Goal: Task Accomplishment & Management: Use online tool/utility

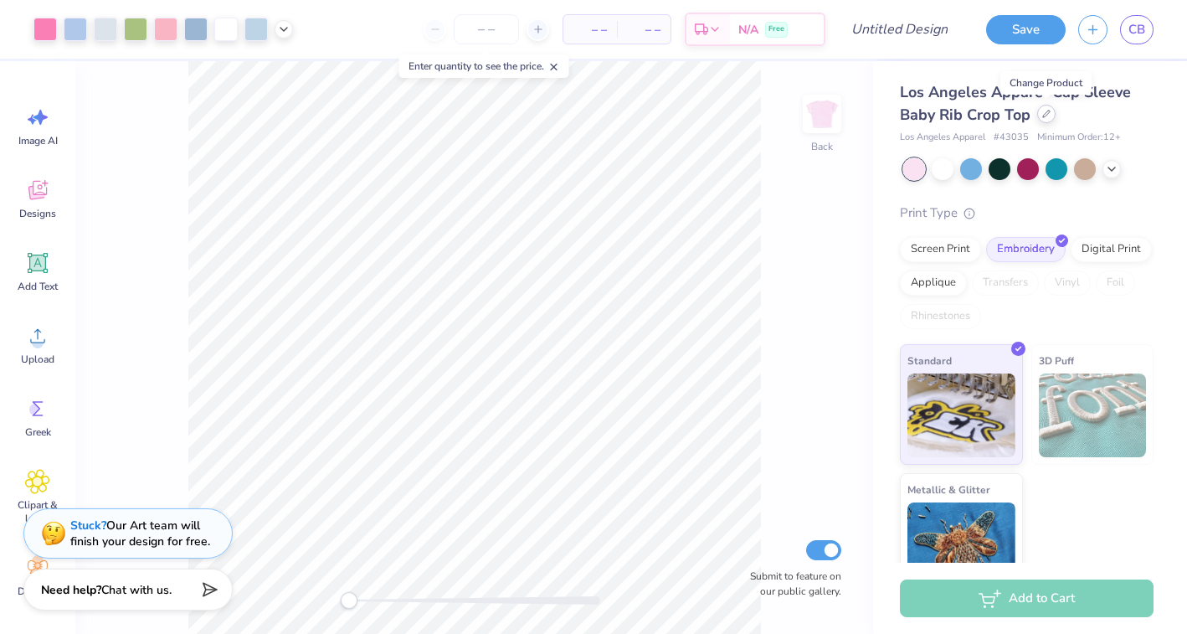
click at [1047, 116] on icon at bounding box center [1046, 114] width 8 height 8
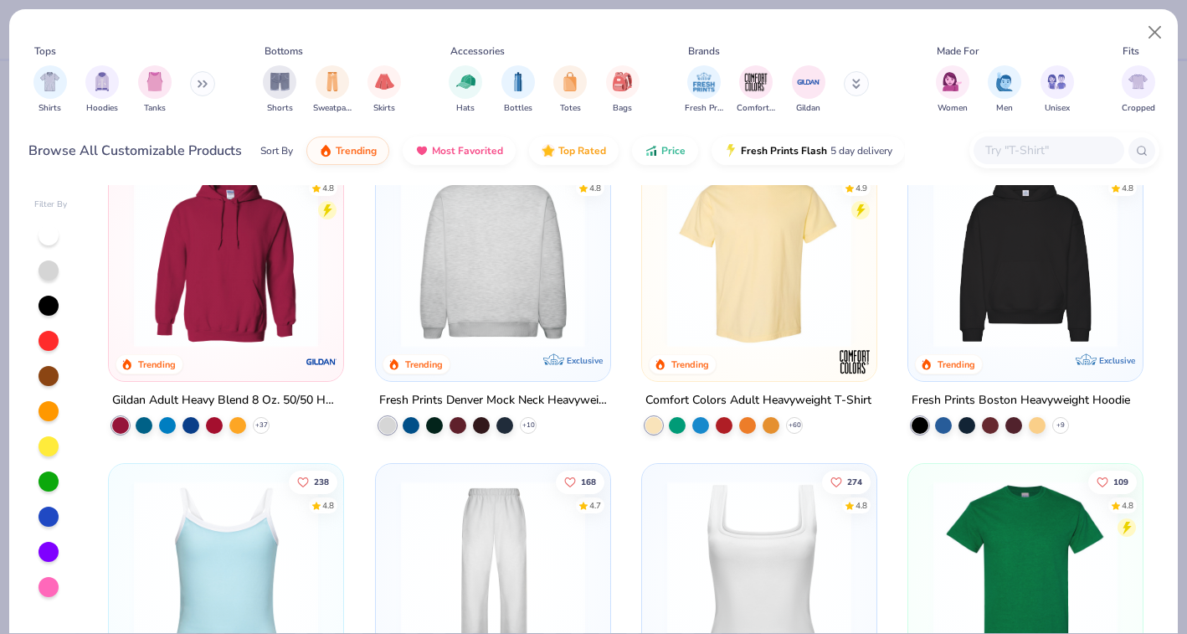
scroll to position [52, 0]
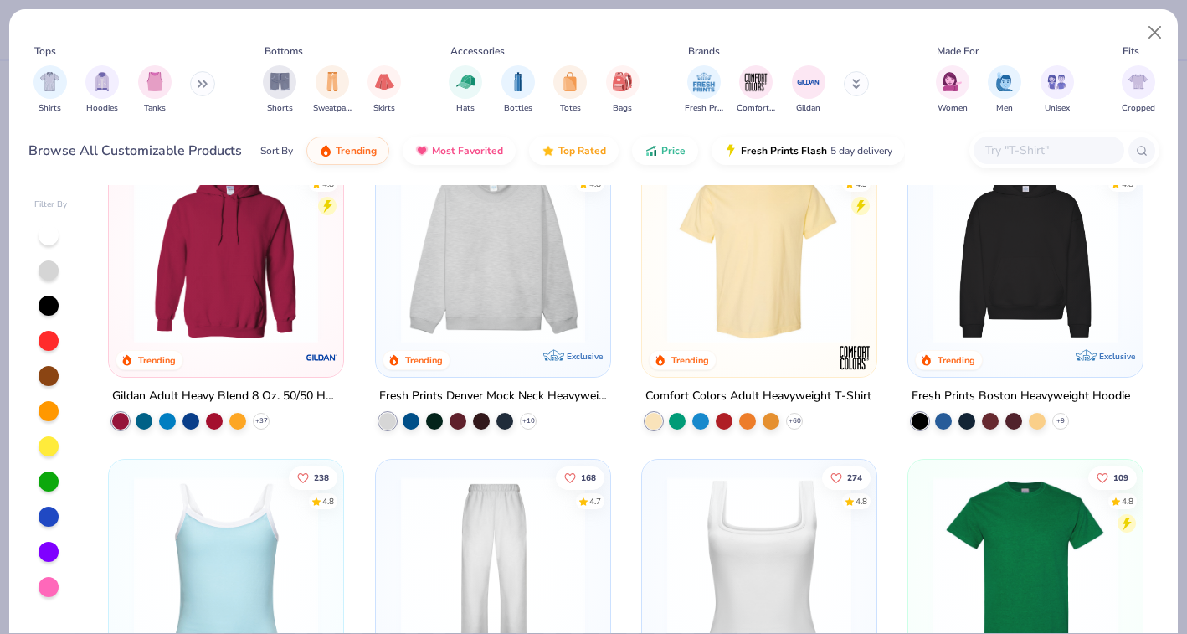
click at [237, 282] on img at bounding box center [226, 251] width 201 height 184
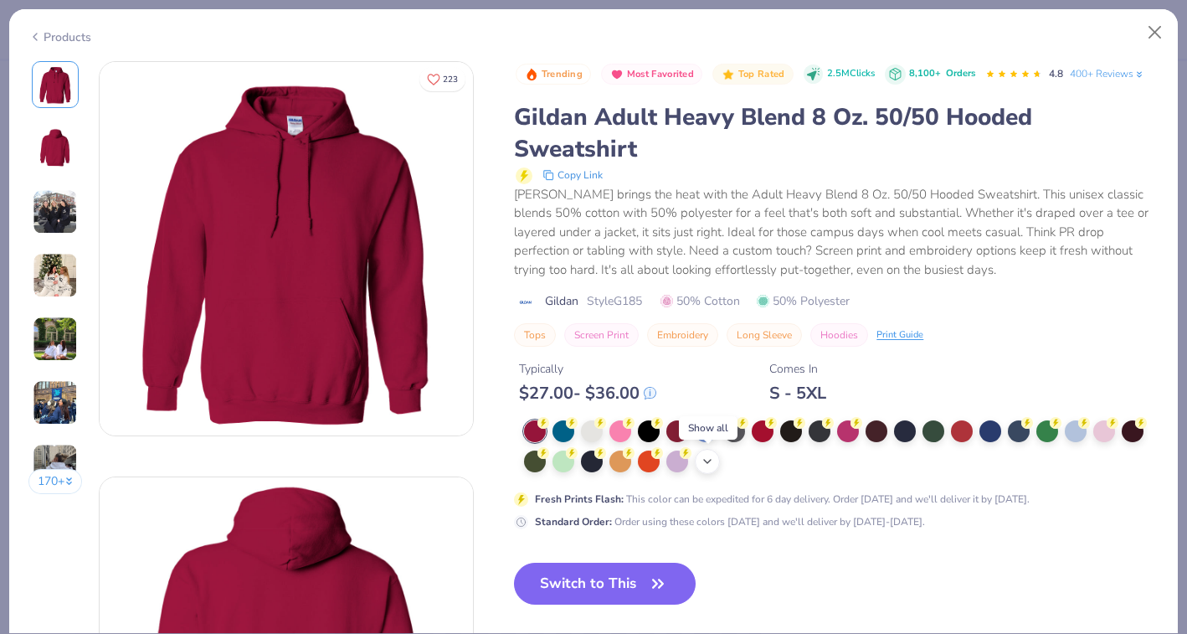
click at [707, 467] on icon at bounding box center [707, 461] width 13 height 13
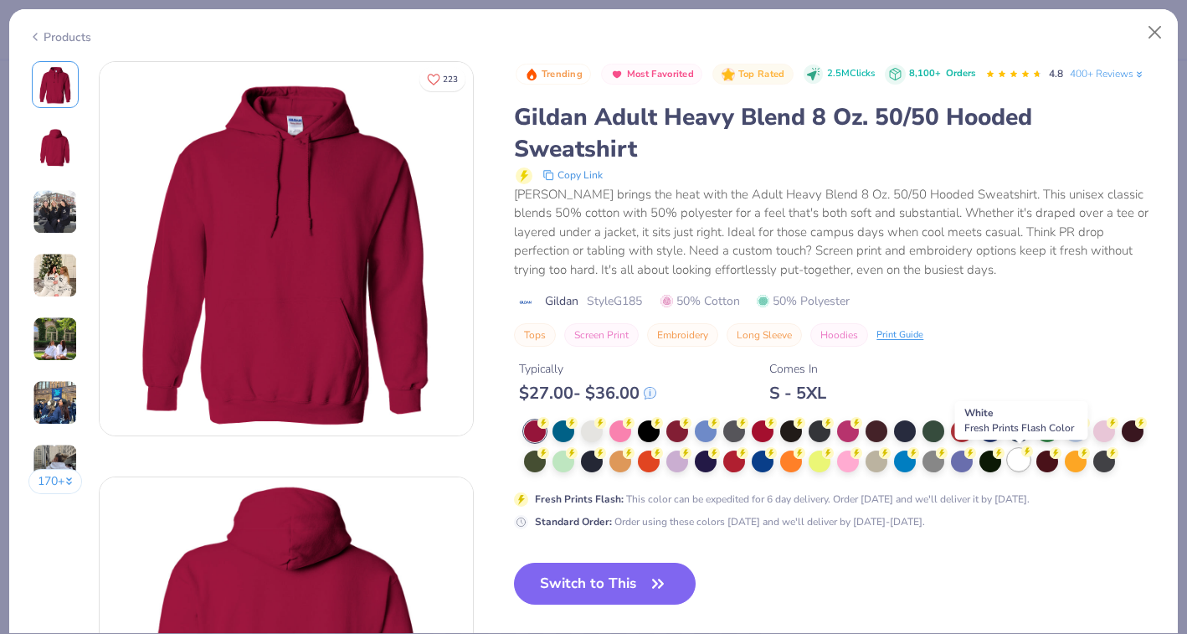
click at [1020, 470] on div at bounding box center [1019, 460] width 22 height 22
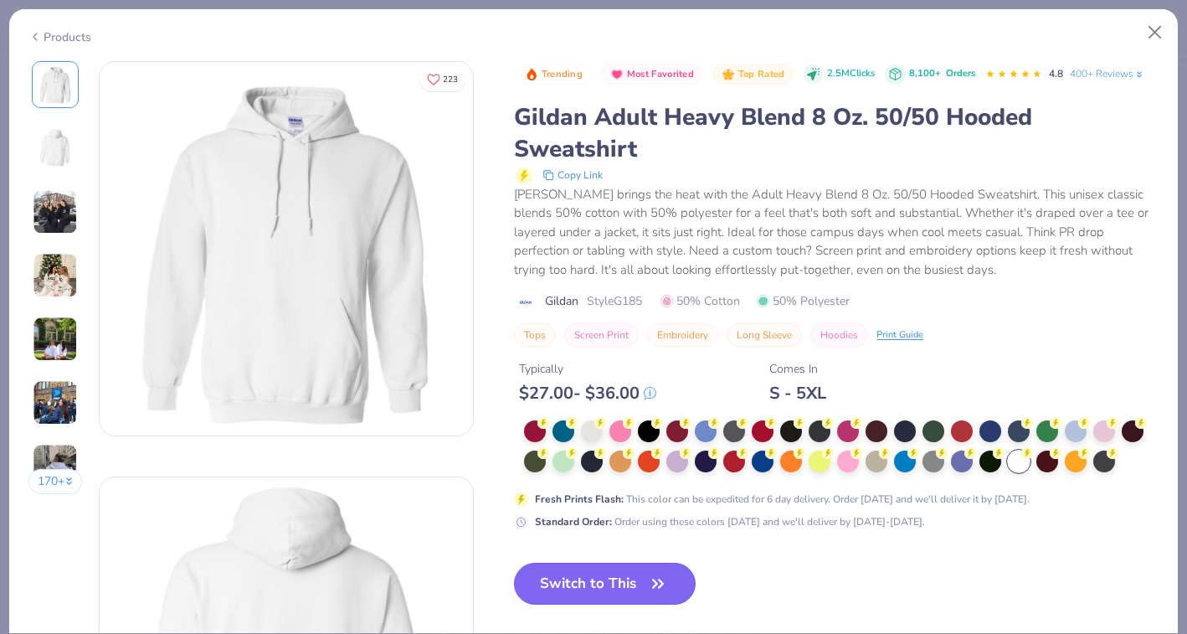
click at [630, 588] on button "Switch to This" at bounding box center [605, 584] width 182 height 42
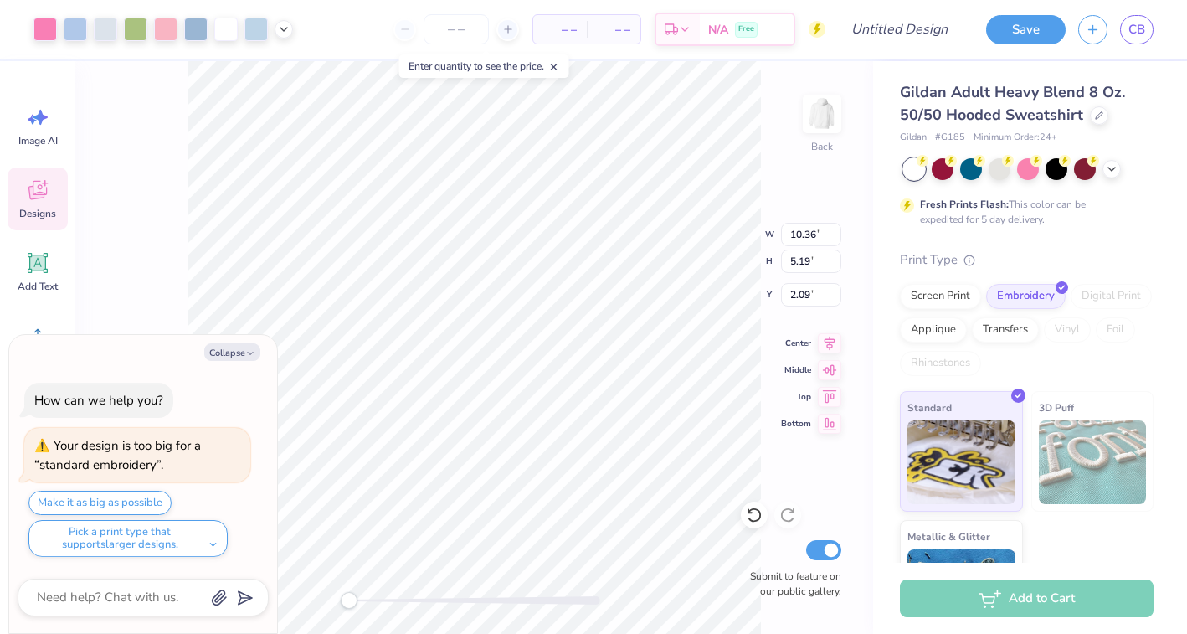
type input "10.36"
type input "5.19"
type input "2.09"
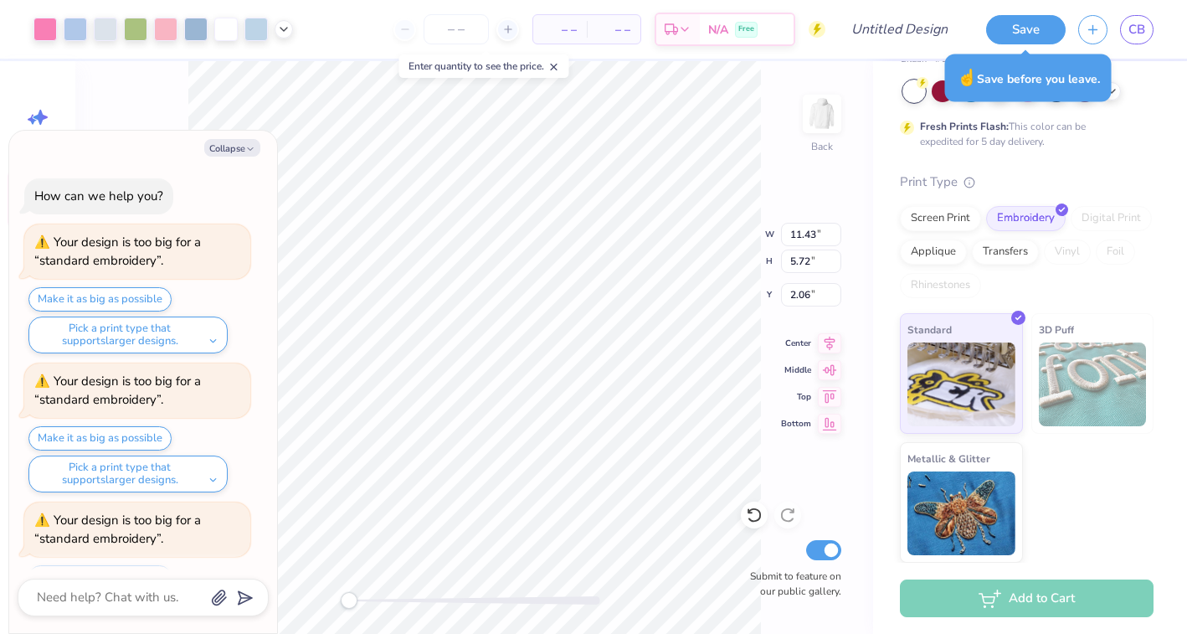
scroll to position [74, 0]
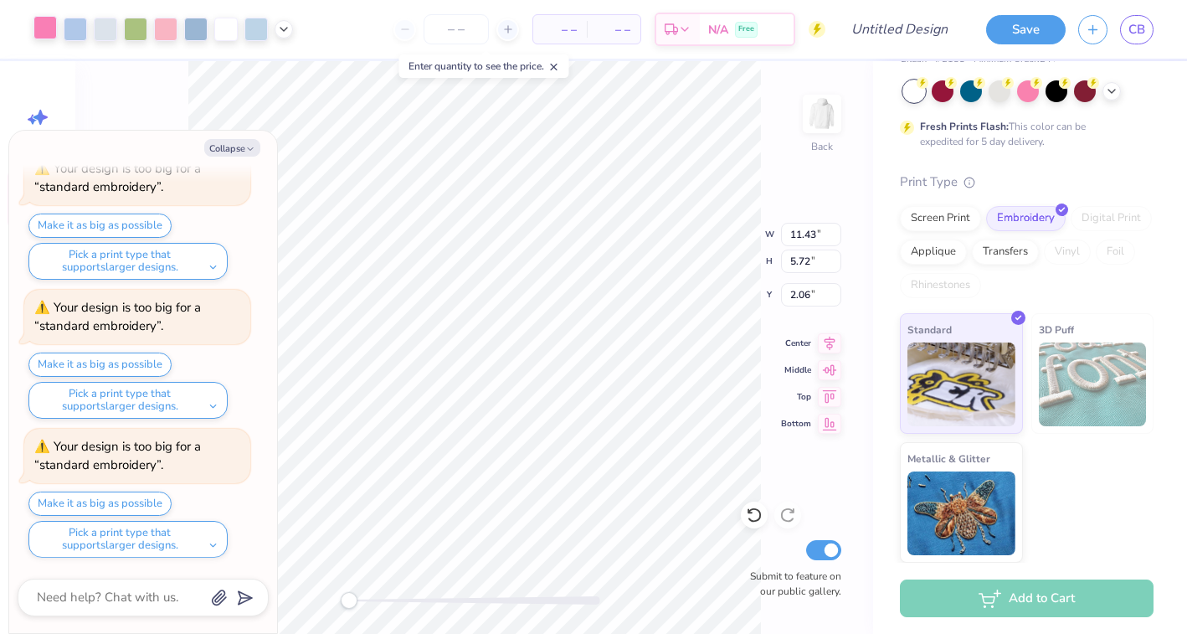
click at [42, 33] on div at bounding box center [44, 27] width 23 height 23
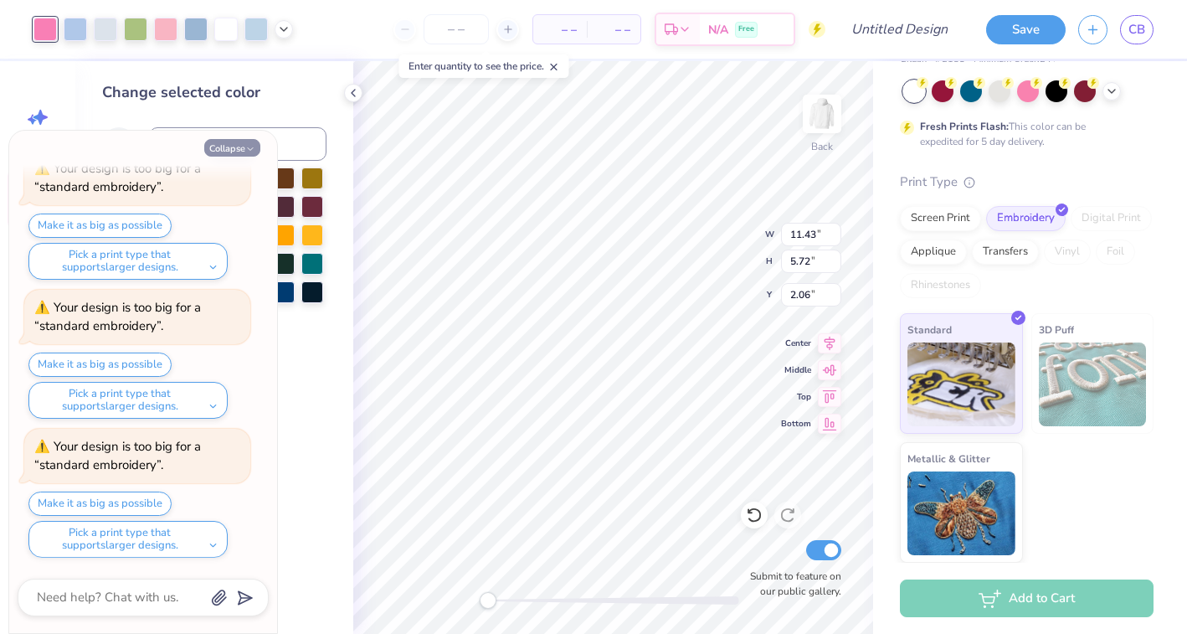
click at [227, 148] on button "Collapse" at bounding box center [232, 148] width 56 height 18
type textarea "x"
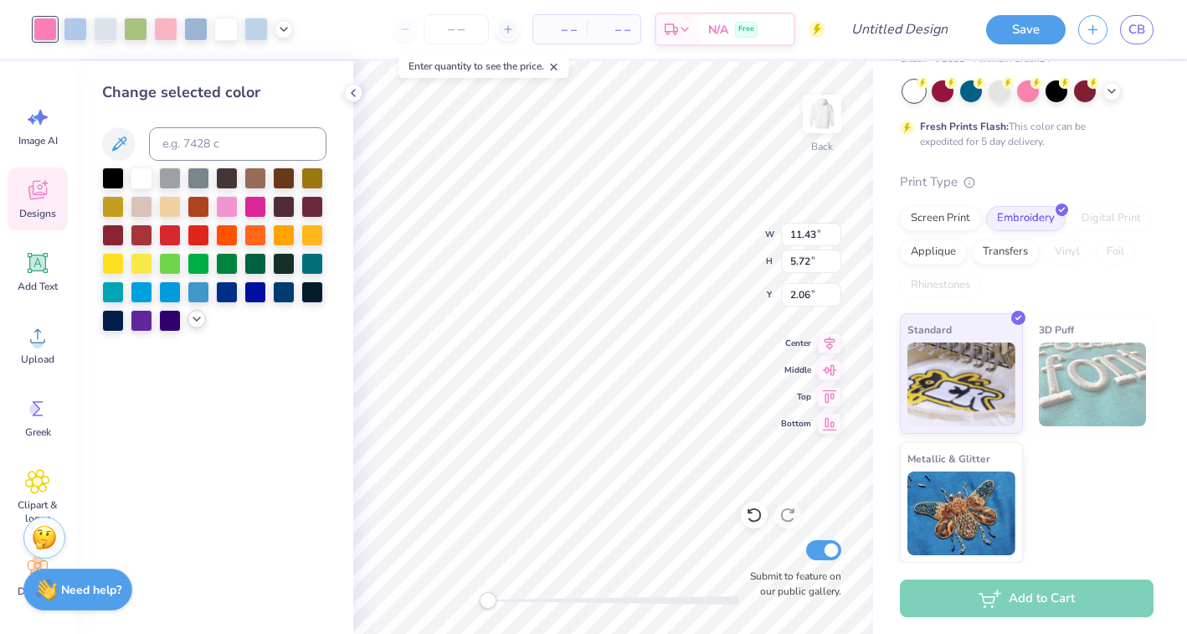
click at [199, 321] on icon at bounding box center [196, 318] width 13 height 13
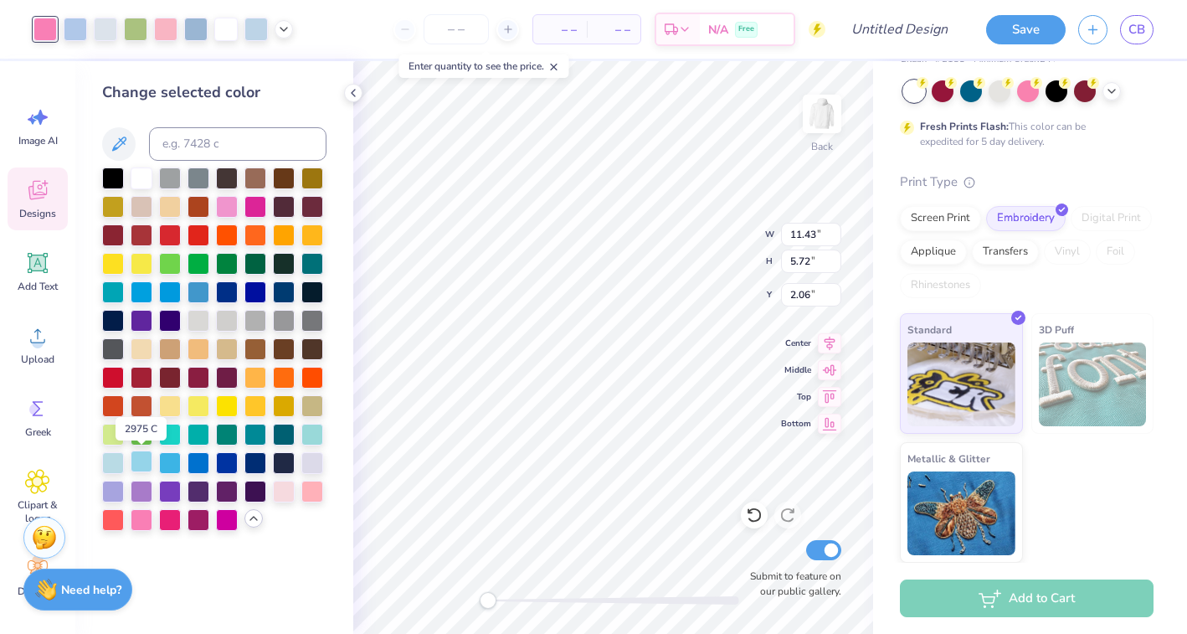
click at [143, 458] on div at bounding box center [142, 461] width 22 height 22
click at [1112, 89] on icon at bounding box center [1111, 89] width 13 height 13
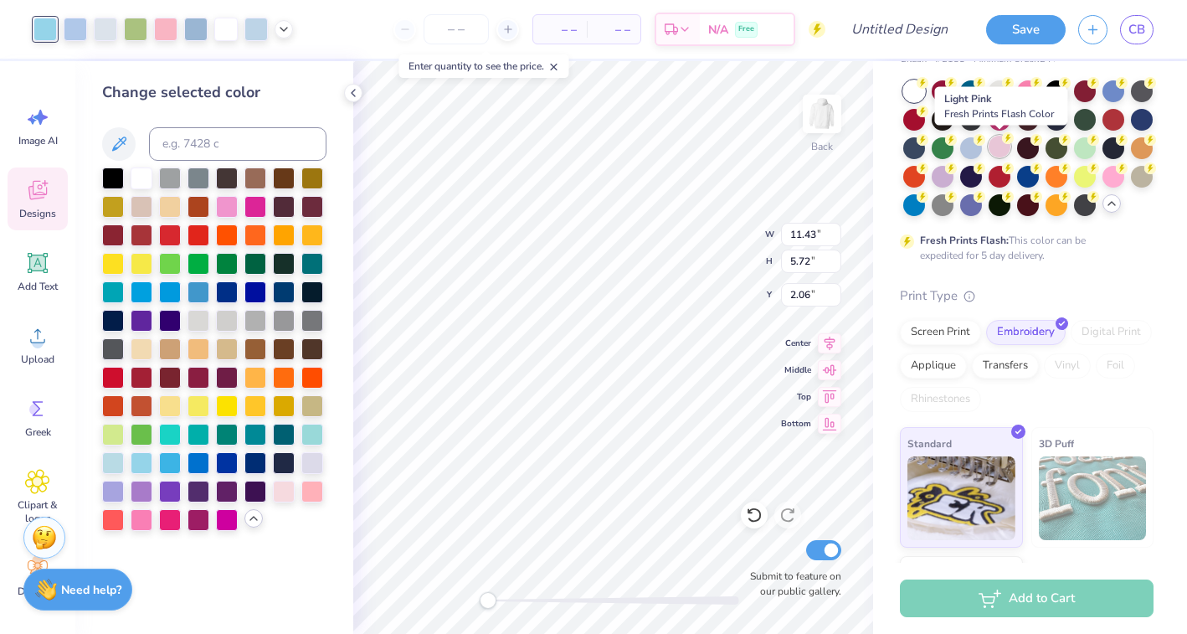
click at [999, 144] on div at bounding box center [1000, 147] width 22 height 22
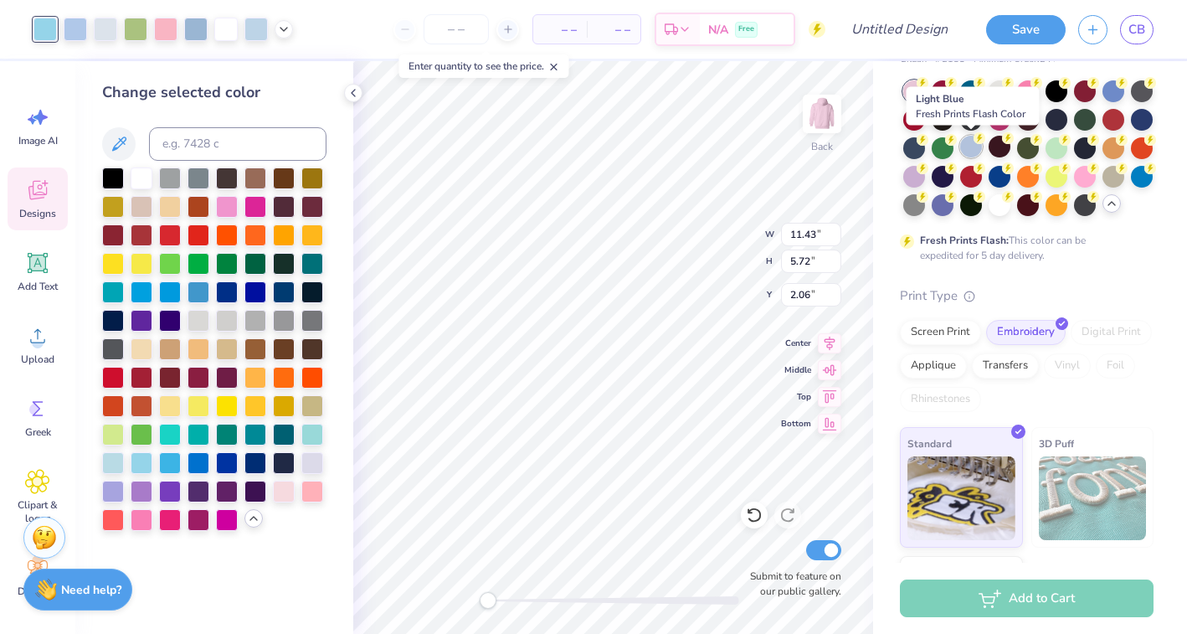
click at [969, 149] on div at bounding box center [971, 147] width 22 height 22
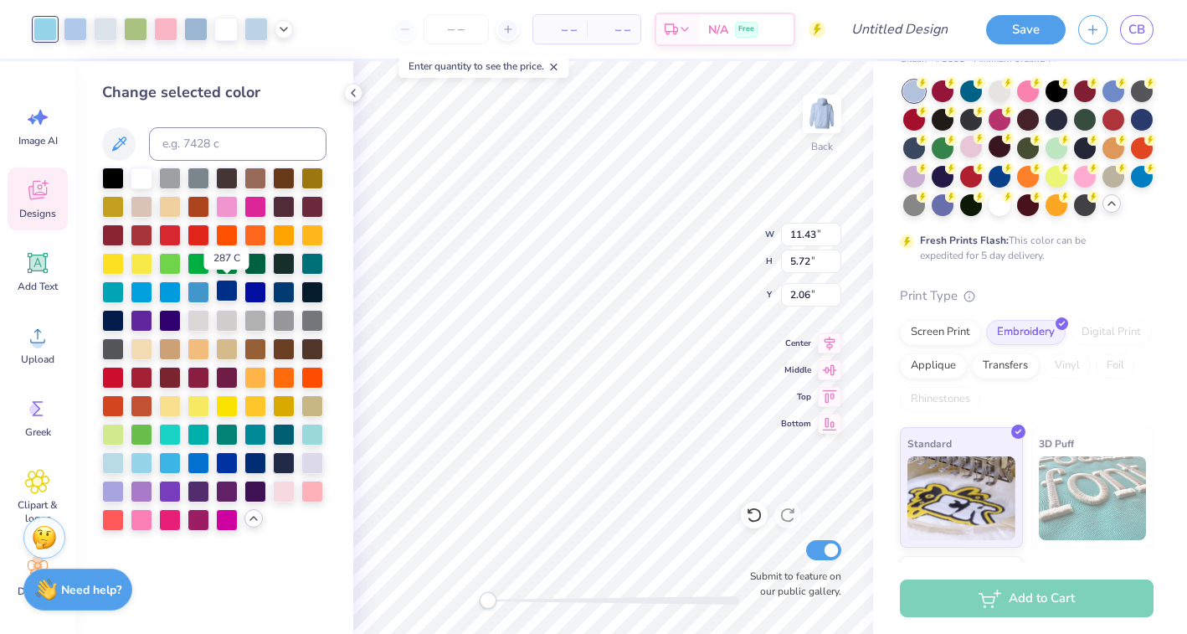
click at [227, 290] on div at bounding box center [227, 291] width 22 height 22
click at [171, 407] on div at bounding box center [170, 404] width 22 height 22
click at [103, 33] on div at bounding box center [105, 27] width 23 height 23
click at [288, 492] on div at bounding box center [284, 490] width 22 height 22
click at [255, 33] on div at bounding box center [255, 27] width 23 height 23
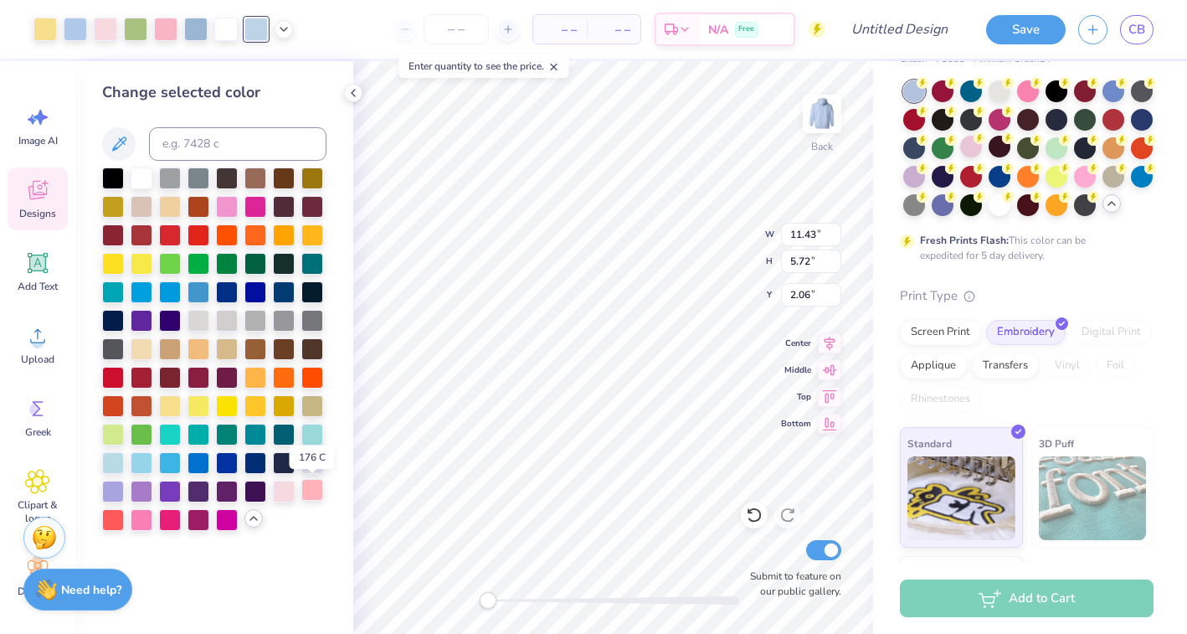
click at [311, 487] on div at bounding box center [312, 490] width 22 height 22
click at [285, 490] on div at bounding box center [284, 490] width 22 height 22
click at [139, 31] on div at bounding box center [135, 27] width 23 height 23
click at [109, 434] on div at bounding box center [113, 433] width 22 height 22
click at [103, 32] on div at bounding box center [105, 27] width 23 height 23
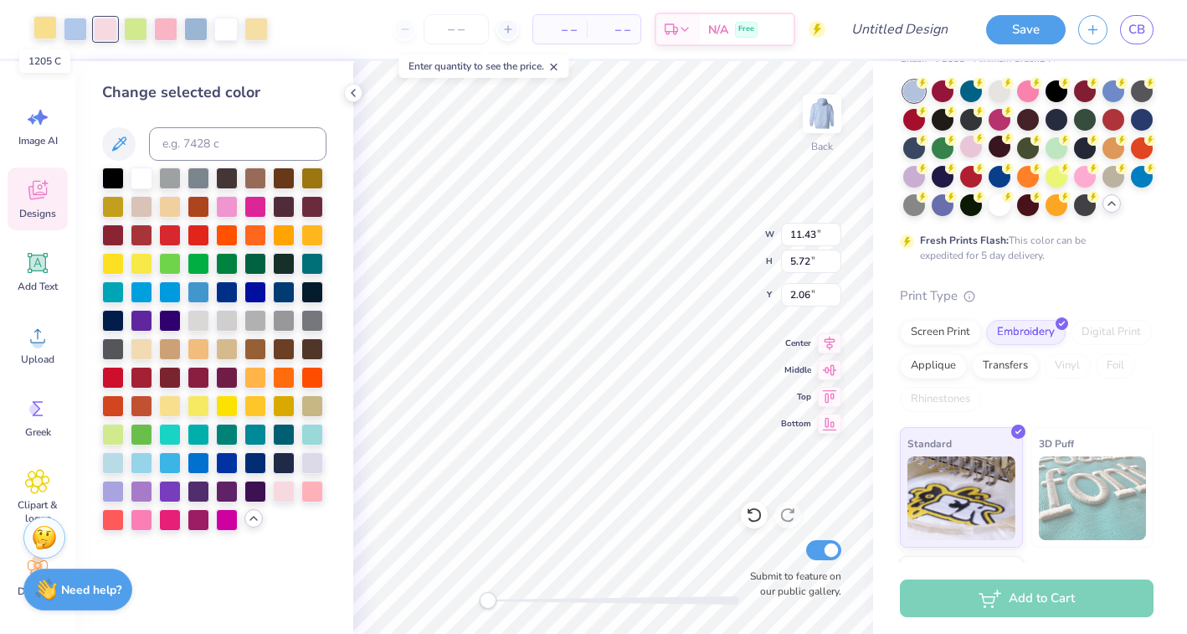
click at [43, 26] on div at bounding box center [44, 27] width 23 height 23
click at [114, 435] on div at bounding box center [113, 433] width 22 height 22
click at [311, 463] on div at bounding box center [312, 461] width 22 height 22
click at [260, 462] on div at bounding box center [255, 461] width 22 height 22
click at [225, 29] on div at bounding box center [225, 27] width 23 height 23
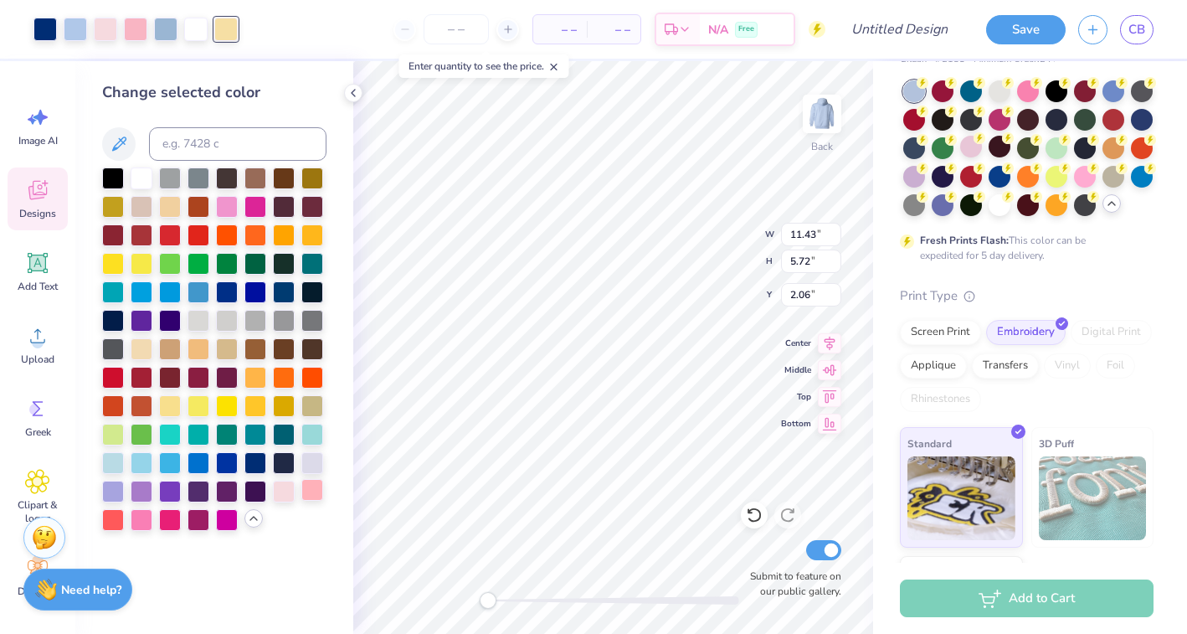
click at [316, 494] on div at bounding box center [312, 490] width 22 height 22
click at [144, 526] on div at bounding box center [142, 518] width 22 height 22
click at [169, 407] on div at bounding box center [170, 404] width 22 height 22
click at [135, 28] on div at bounding box center [135, 27] width 23 height 23
click at [171, 403] on div at bounding box center [170, 404] width 22 height 22
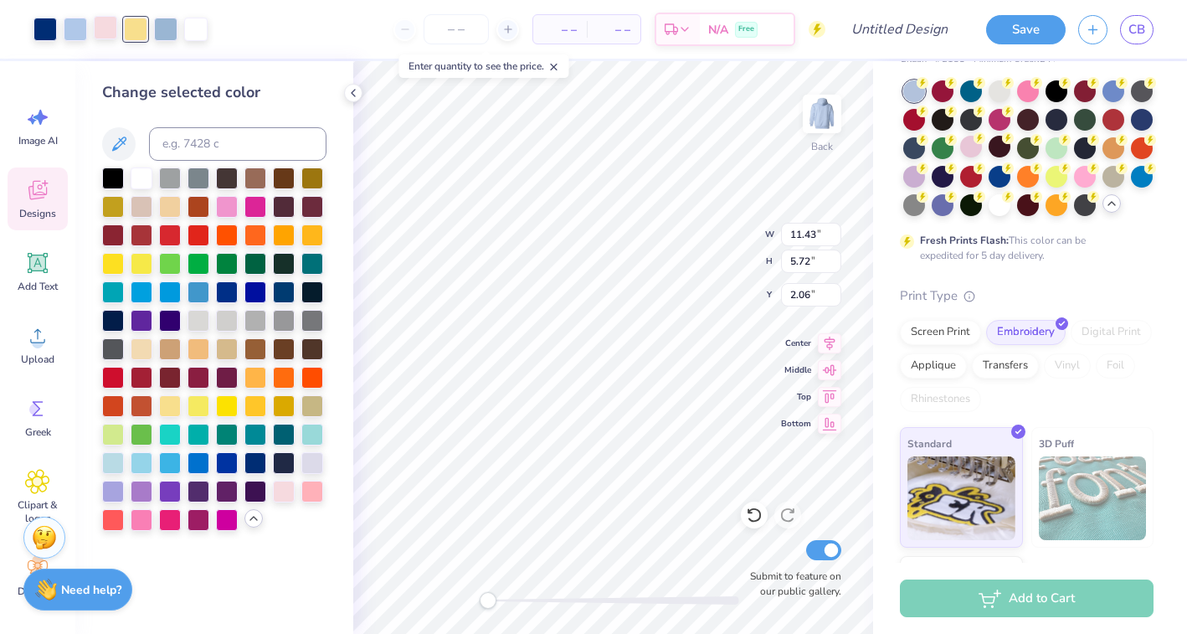
click at [102, 23] on div at bounding box center [105, 27] width 23 height 23
click at [310, 493] on div at bounding box center [312, 490] width 22 height 22
click at [283, 490] on div at bounding box center [284, 490] width 22 height 22
click at [232, 203] on div at bounding box center [227, 205] width 22 height 22
click at [115, 462] on div at bounding box center [113, 461] width 22 height 22
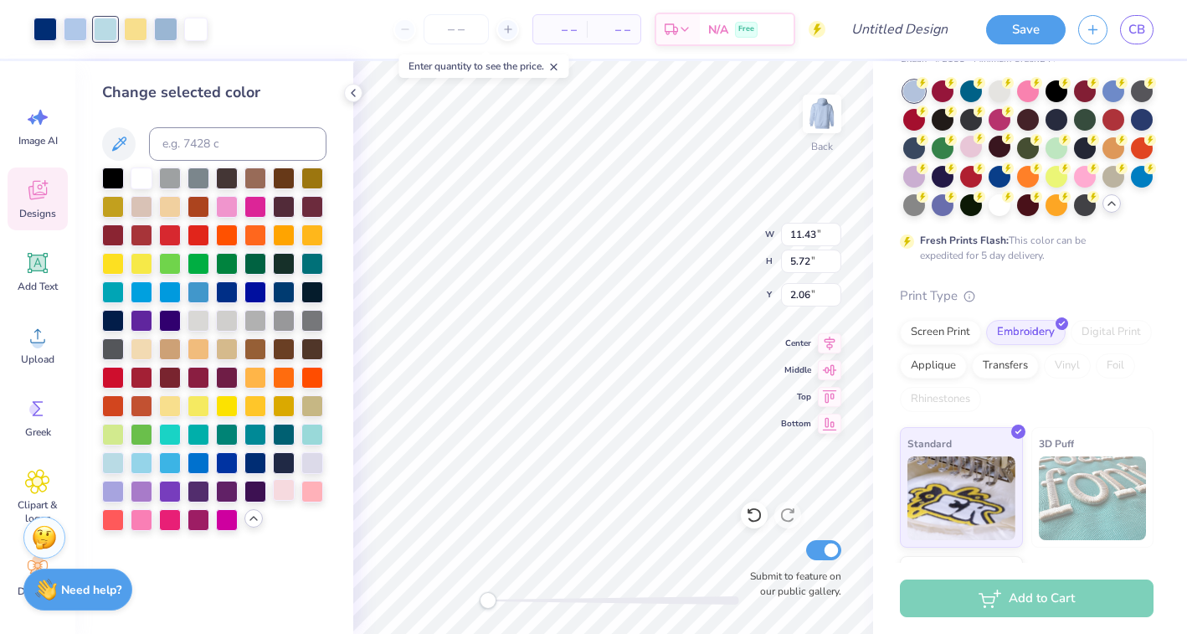
click at [290, 496] on div at bounding box center [284, 490] width 22 height 22
click at [163, 37] on div at bounding box center [165, 27] width 23 height 23
click at [288, 489] on div at bounding box center [284, 490] width 22 height 22
click at [280, 493] on div at bounding box center [284, 490] width 22 height 22
click at [75, 24] on div at bounding box center [75, 27] width 23 height 23
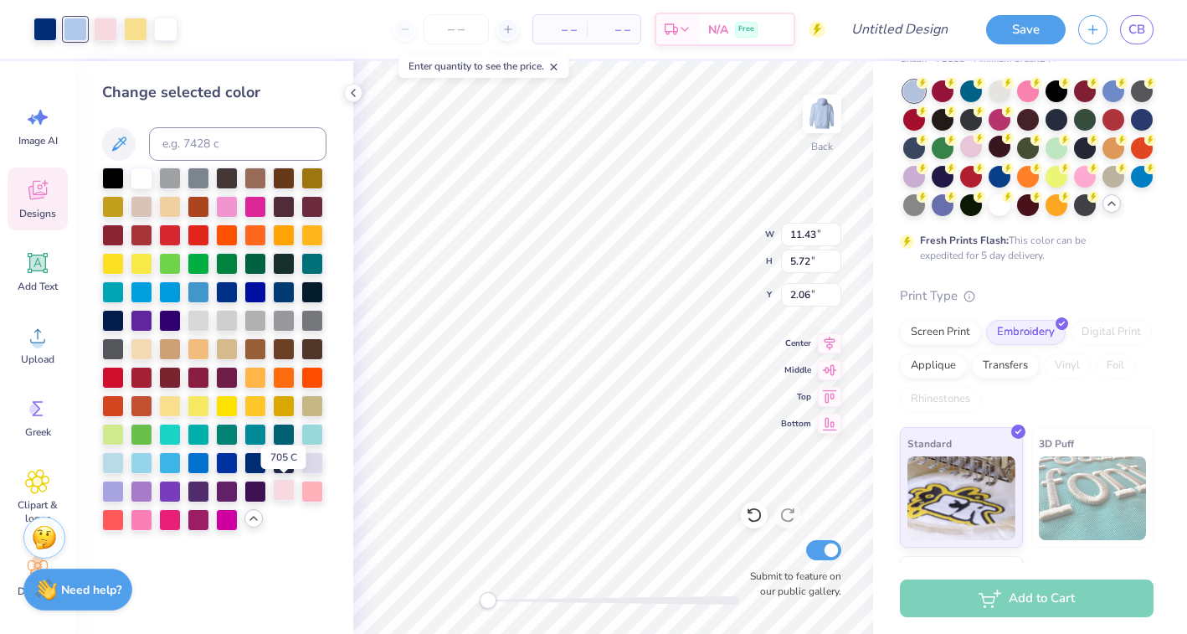
click at [286, 490] on div at bounding box center [284, 490] width 22 height 22
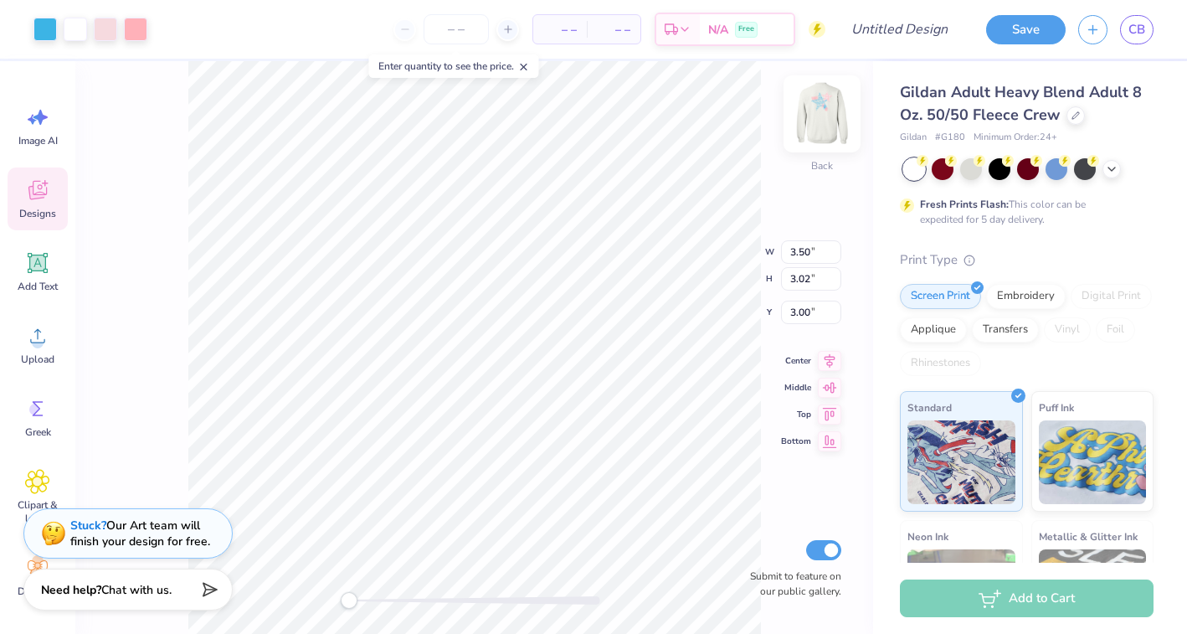
click at [828, 119] on img at bounding box center [822, 113] width 67 height 67
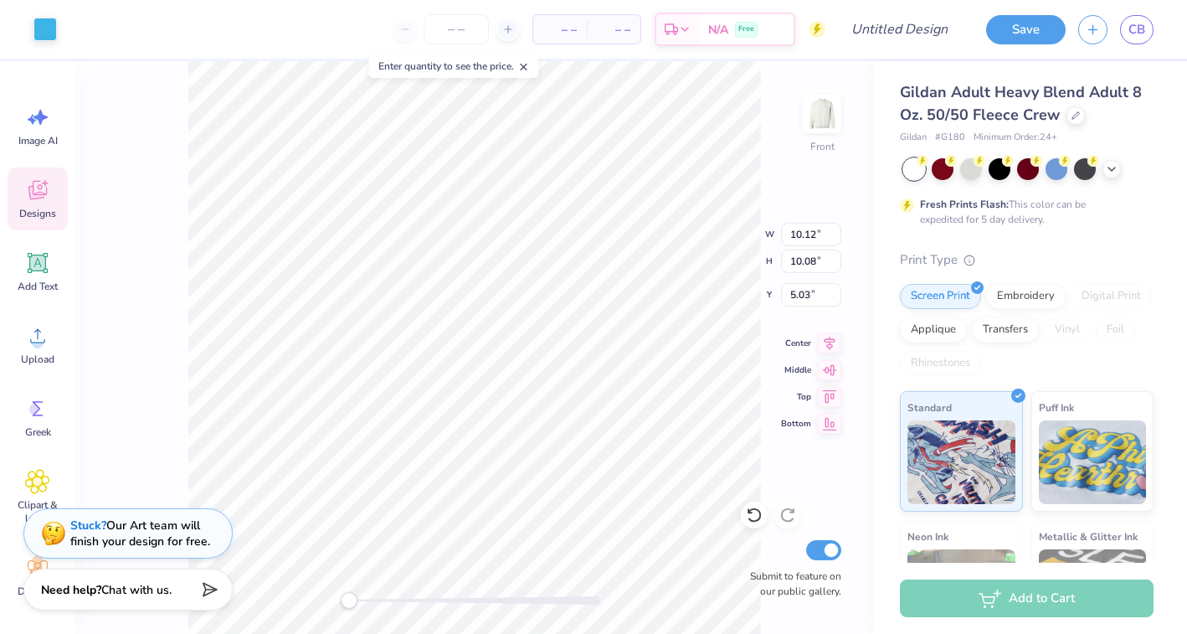
type input "3.59"
type input "2.06"
type input "7.05"
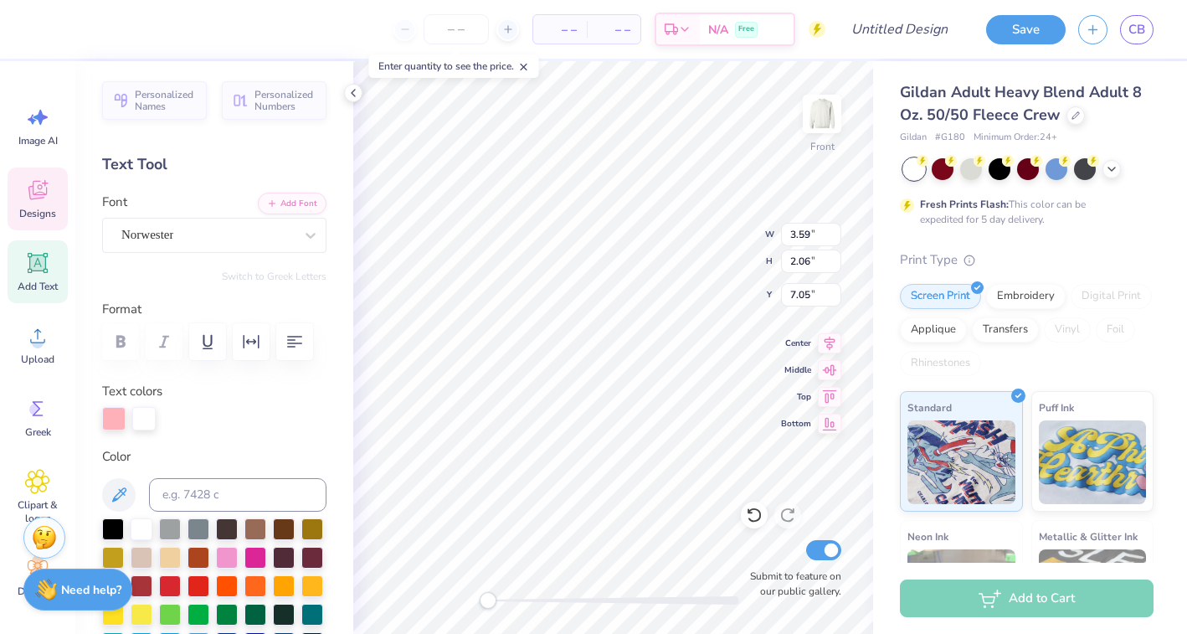
scroll to position [0, 1]
type textarea "1930"
type input "1.53"
type input "2.04"
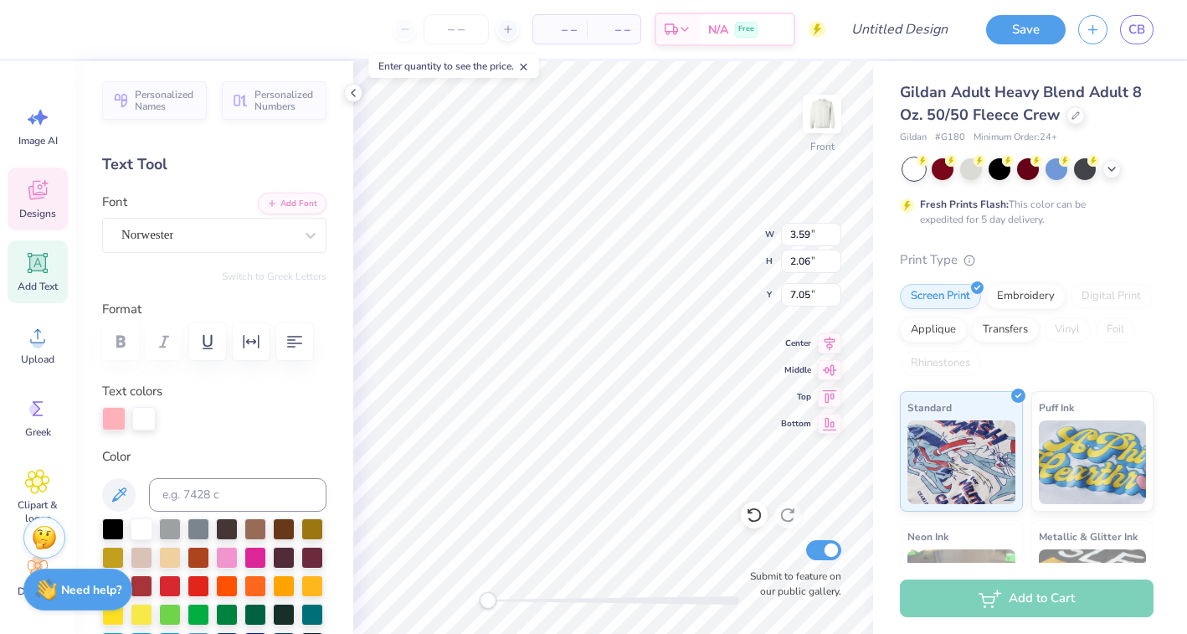
type input "11.27"
click at [31, 409] on circle at bounding box center [35, 409] width 12 height 12
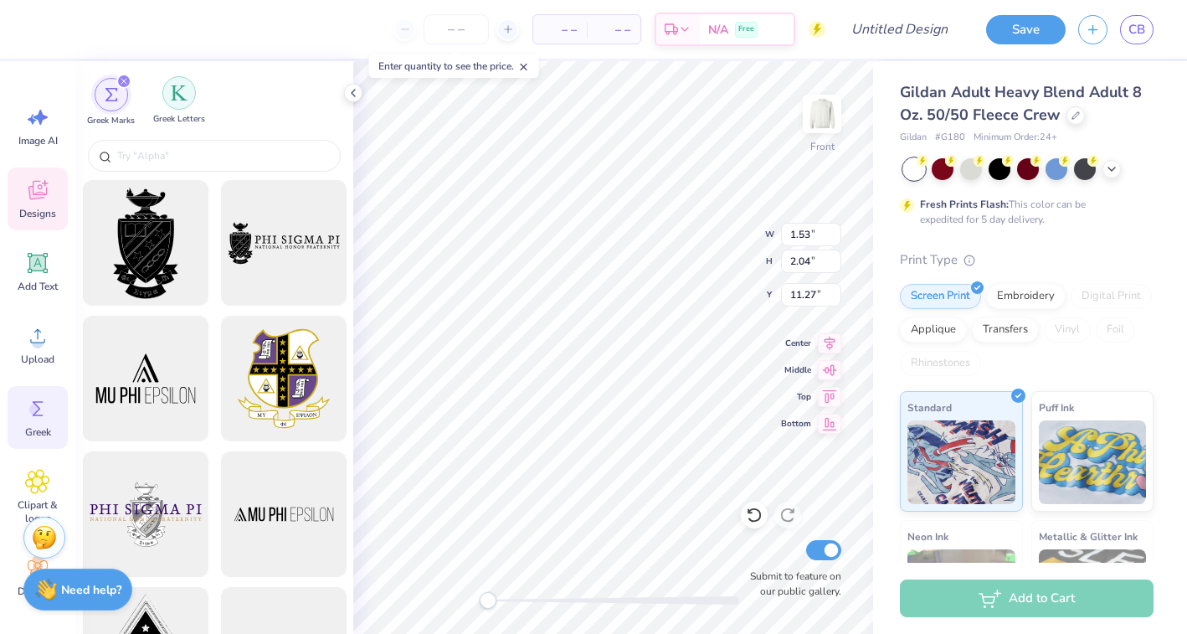
click at [176, 101] on div "filter for Greek Letters" at bounding box center [178, 92] width 33 height 33
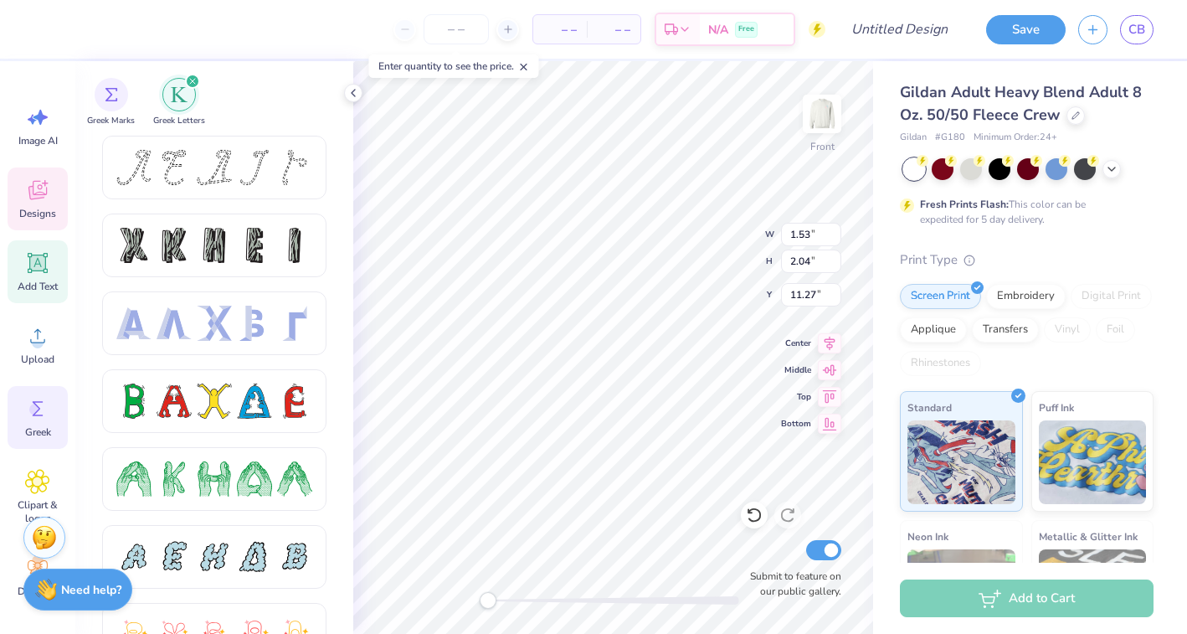
click at [38, 265] on icon at bounding box center [38, 263] width 16 height 16
type input "5.91"
type input "1.71"
type input "12.39"
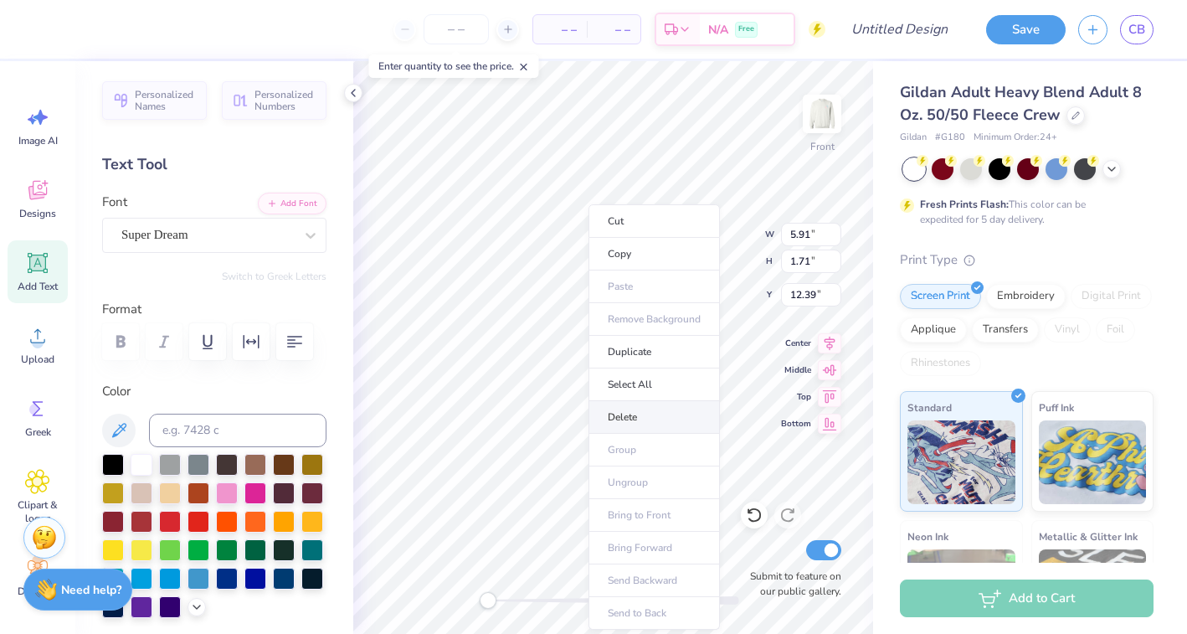
click at [635, 407] on li "Delete" at bounding box center [653, 417] width 131 height 33
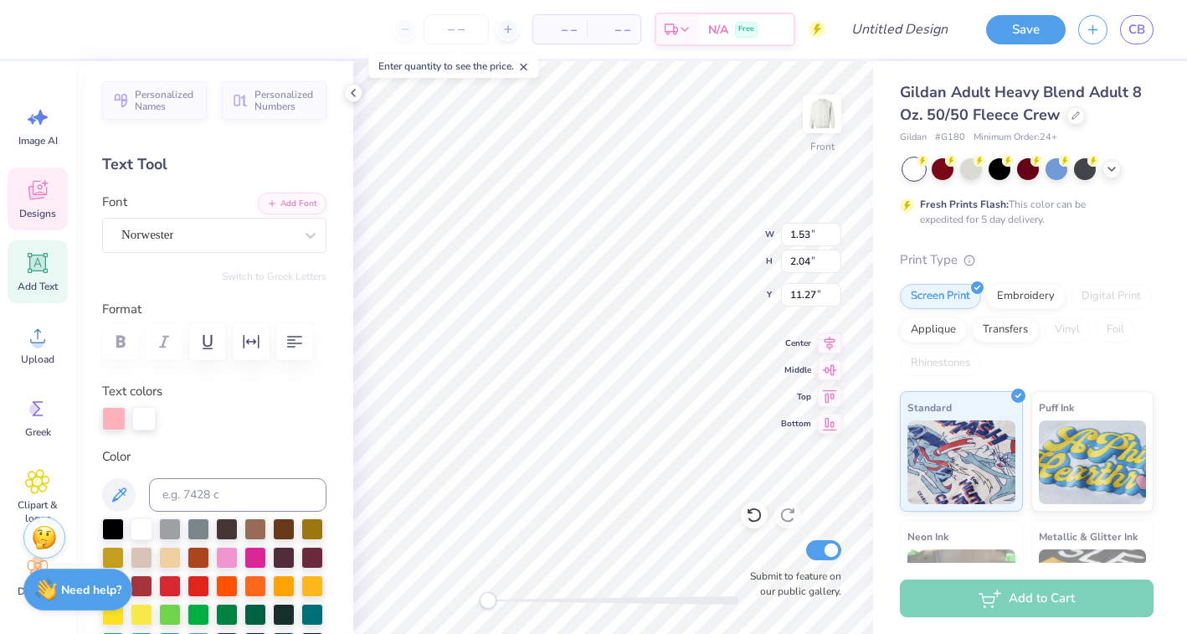
type textarea "G"
type input "1.51"
type input "12.29"
click at [756, 517] on icon at bounding box center [754, 514] width 17 height 17
type input "1.51"
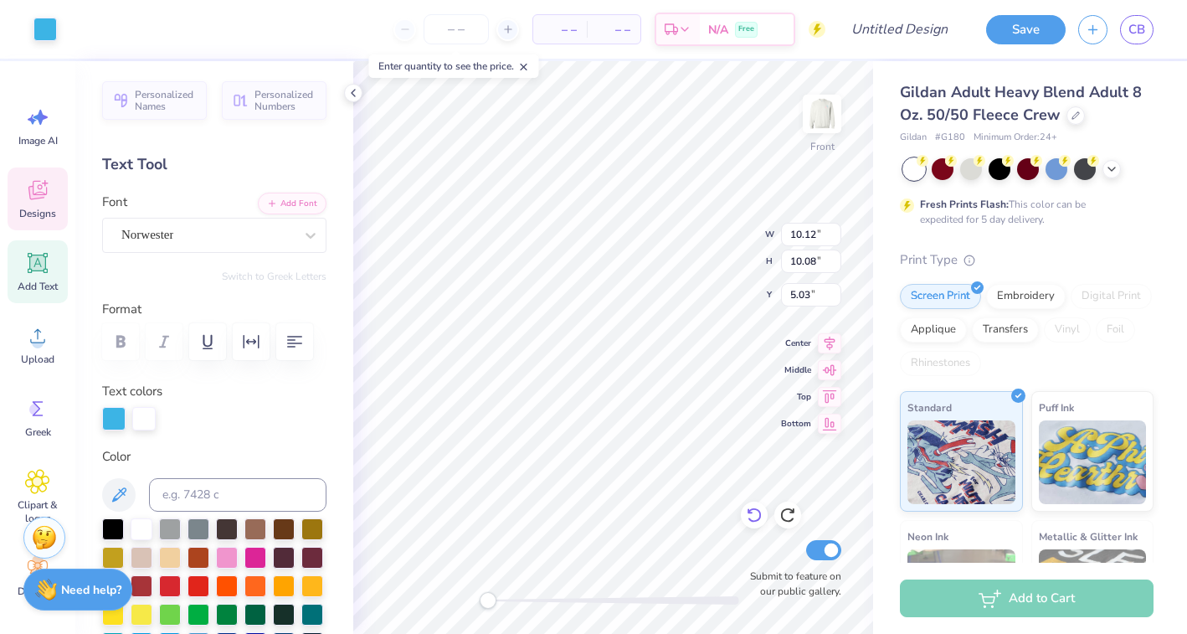
type input "2.04"
type input "12.29"
click at [751, 517] on icon at bounding box center [754, 514] width 17 height 17
type textarea "P"
type input "1.24"
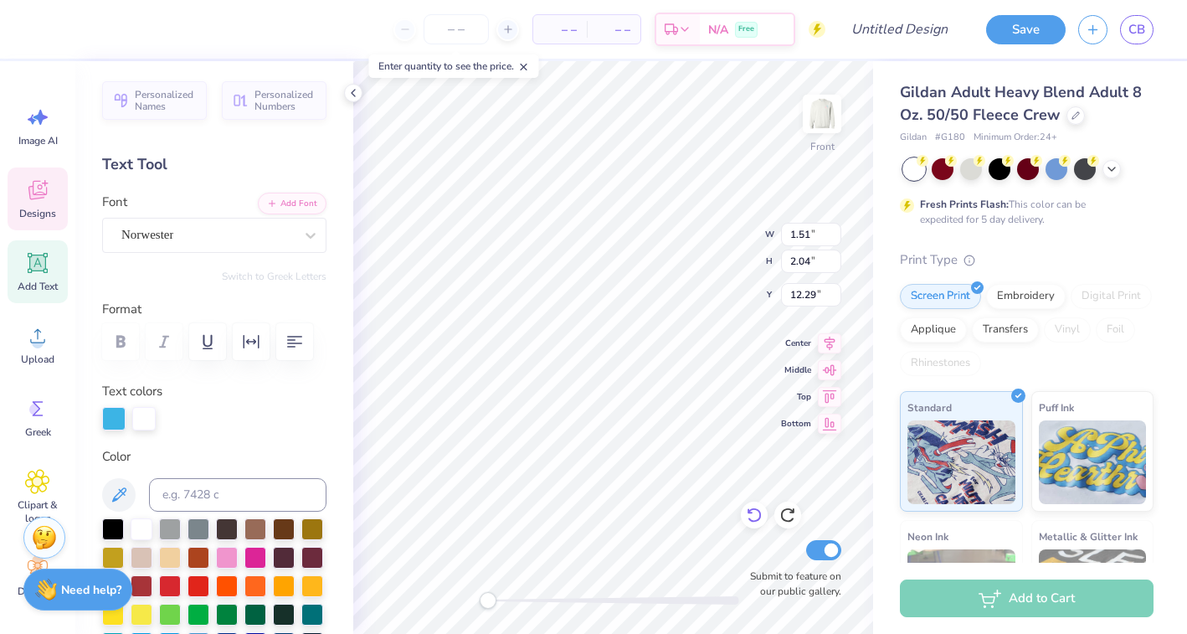
type input "13.31"
type textarea "D"
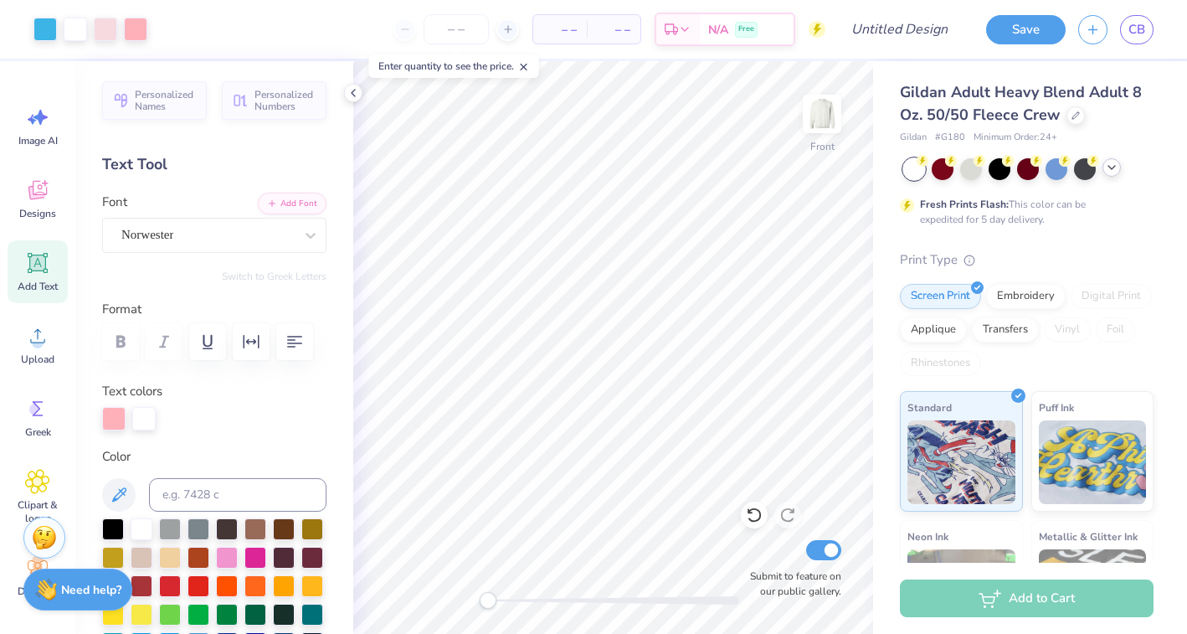
click at [1113, 170] on icon at bounding box center [1111, 167] width 13 height 13
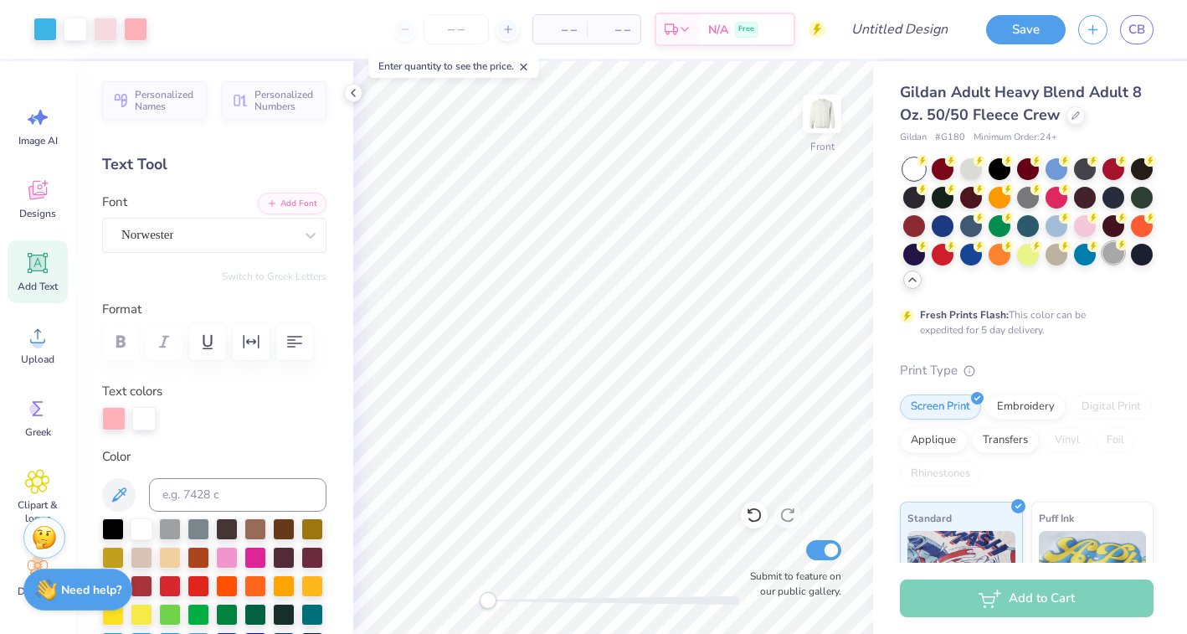
click at [1107, 250] on div at bounding box center [1113, 253] width 22 height 22
click at [969, 169] on div at bounding box center [971, 168] width 22 height 22
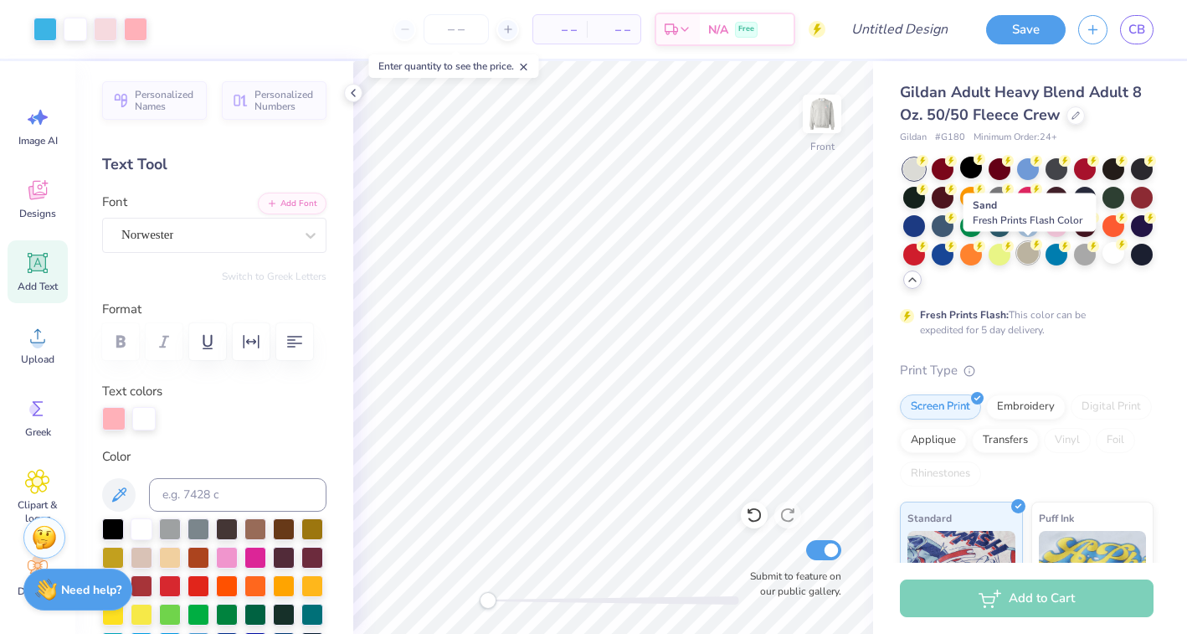
click at [1027, 254] on div at bounding box center [1028, 253] width 22 height 22
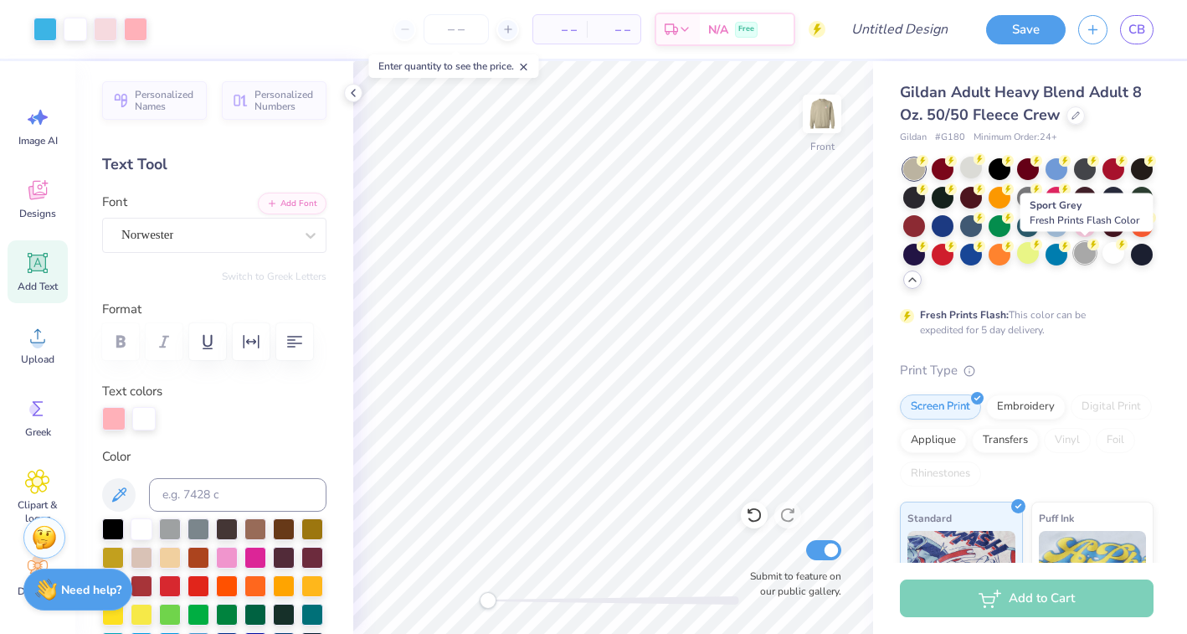
click at [1084, 256] on div at bounding box center [1085, 253] width 22 height 22
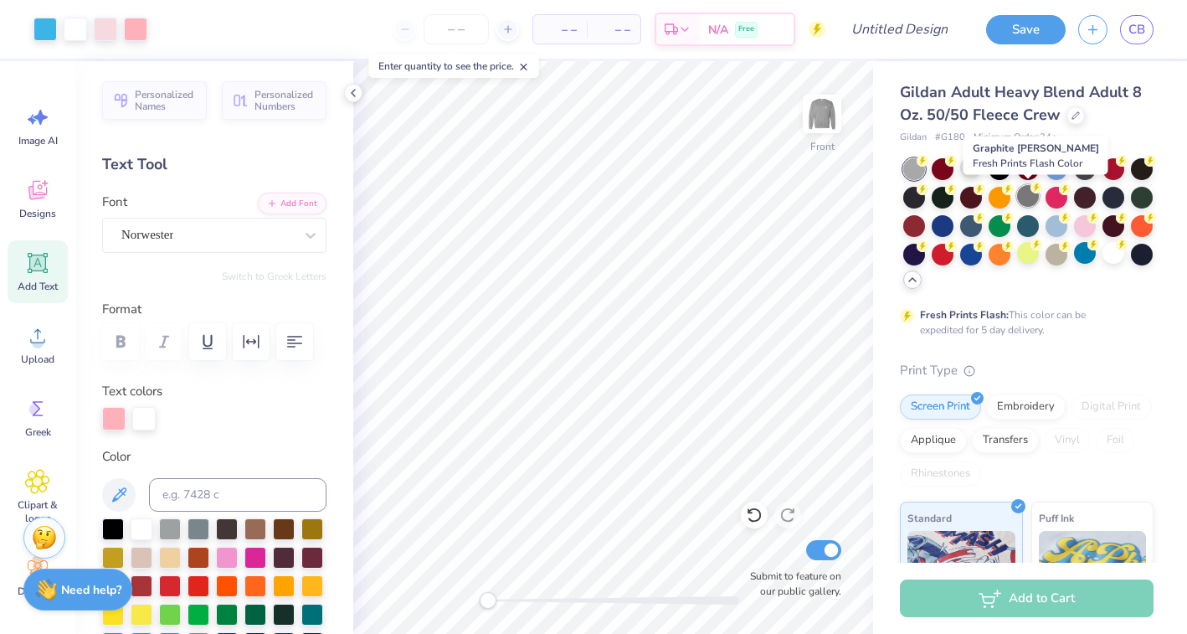
click at [1035, 192] on circle at bounding box center [1036, 188] width 12 height 12
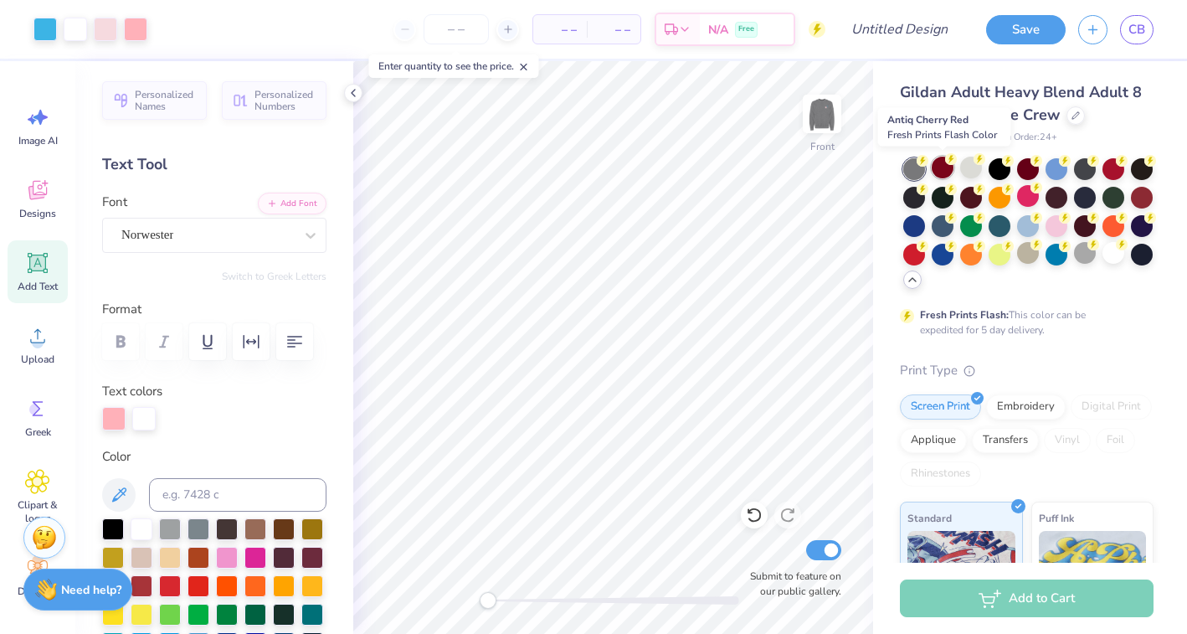
click at [948, 169] on div at bounding box center [943, 168] width 22 height 22
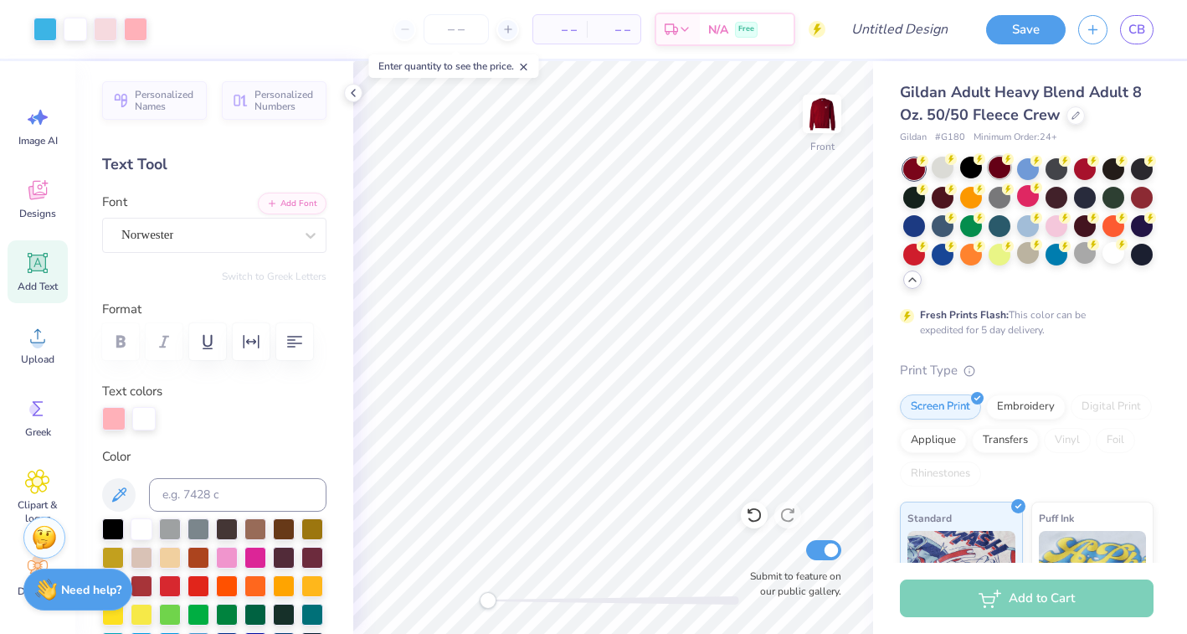
click at [999, 167] on div at bounding box center [1000, 168] width 22 height 22
click at [947, 193] on div at bounding box center [943, 196] width 22 height 22
click at [42, 32] on div at bounding box center [44, 27] width 23 height 23
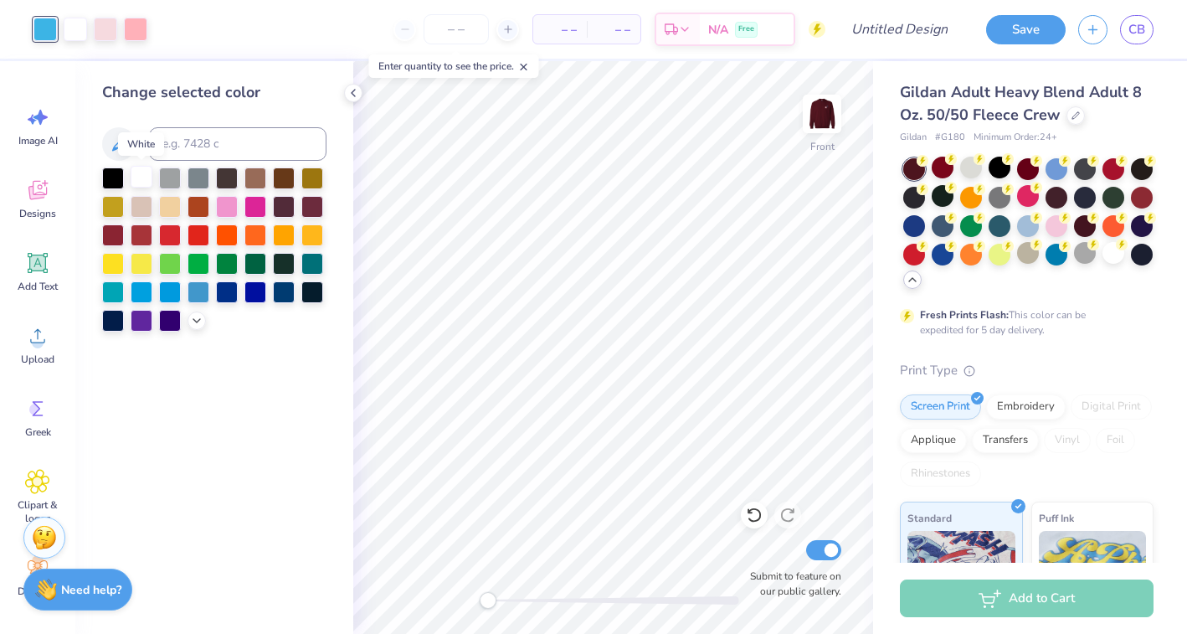
click at [140, 177] on div at bounding box center [142, 177] width 22 height 22
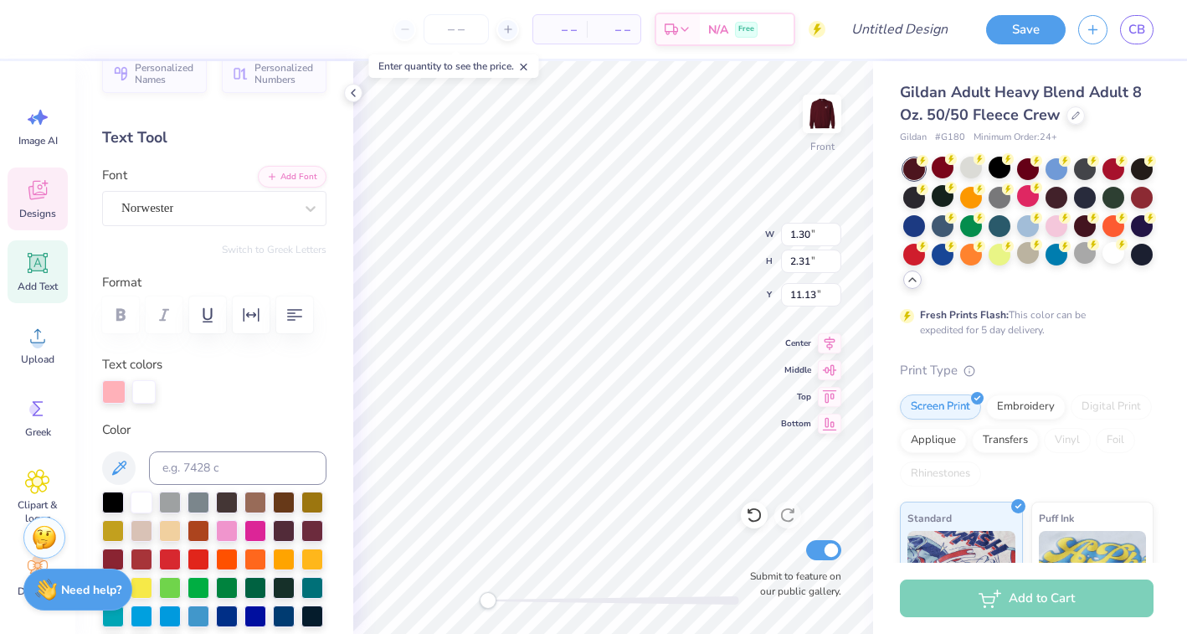
scroll to position [34, 0]
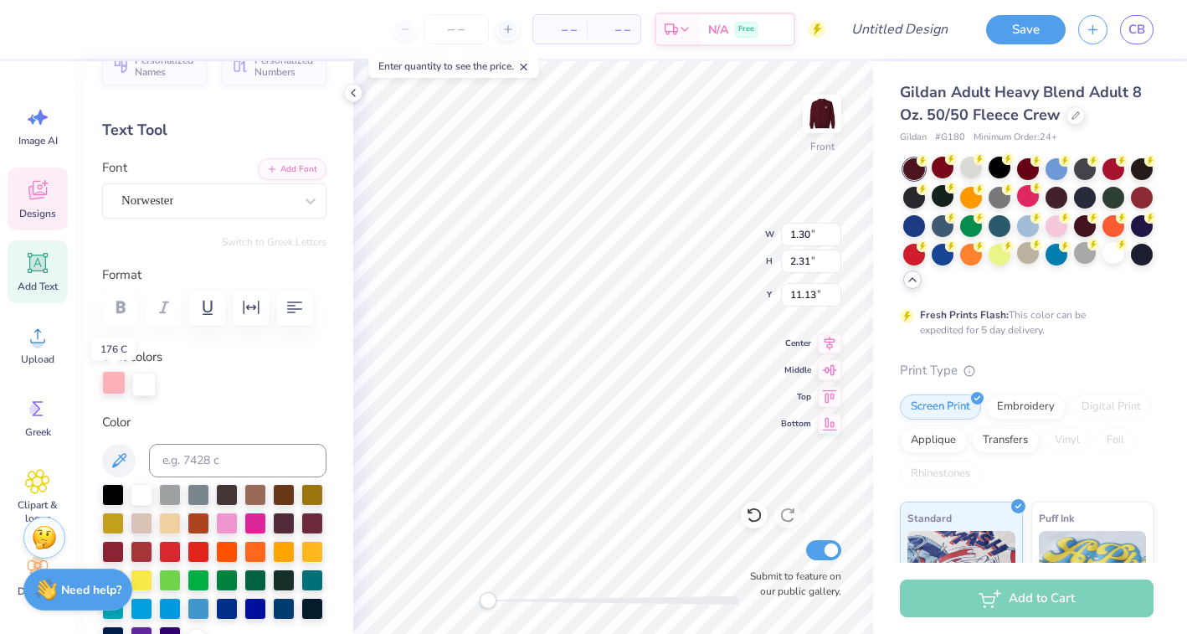
click at [105, 376] on div at bounding box center [113, 382] width 23 height 23
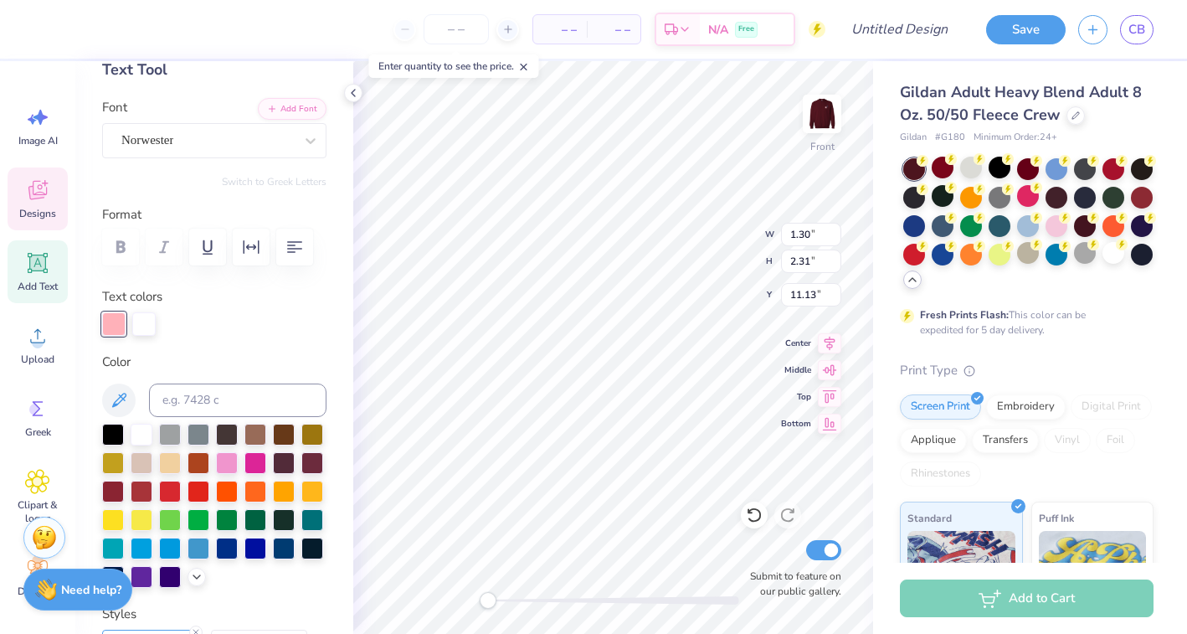
scroll to position [116, 0]
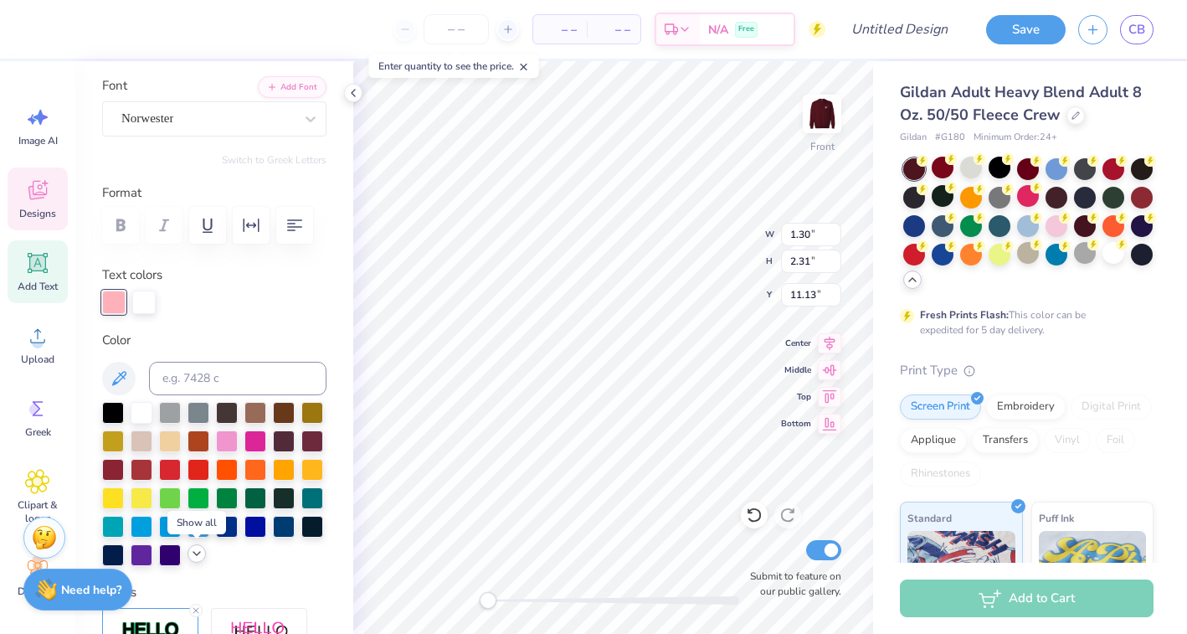
click at [195, 552] on icon at bounding box center [196, 553] width 13 height 13
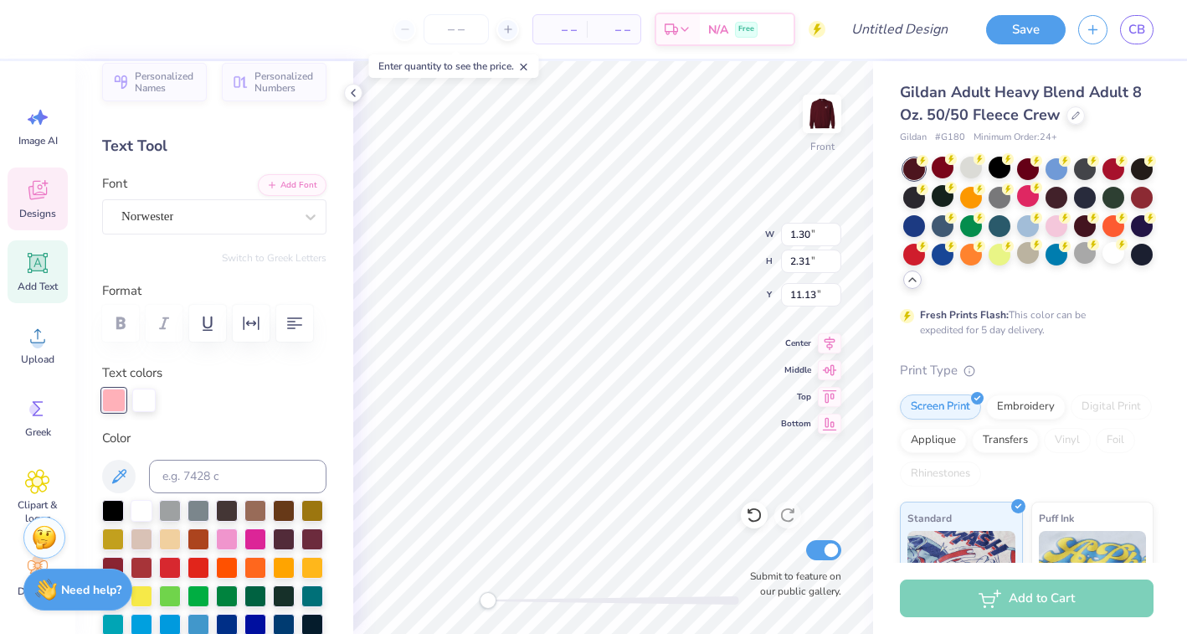
scroll to position [0, 0]
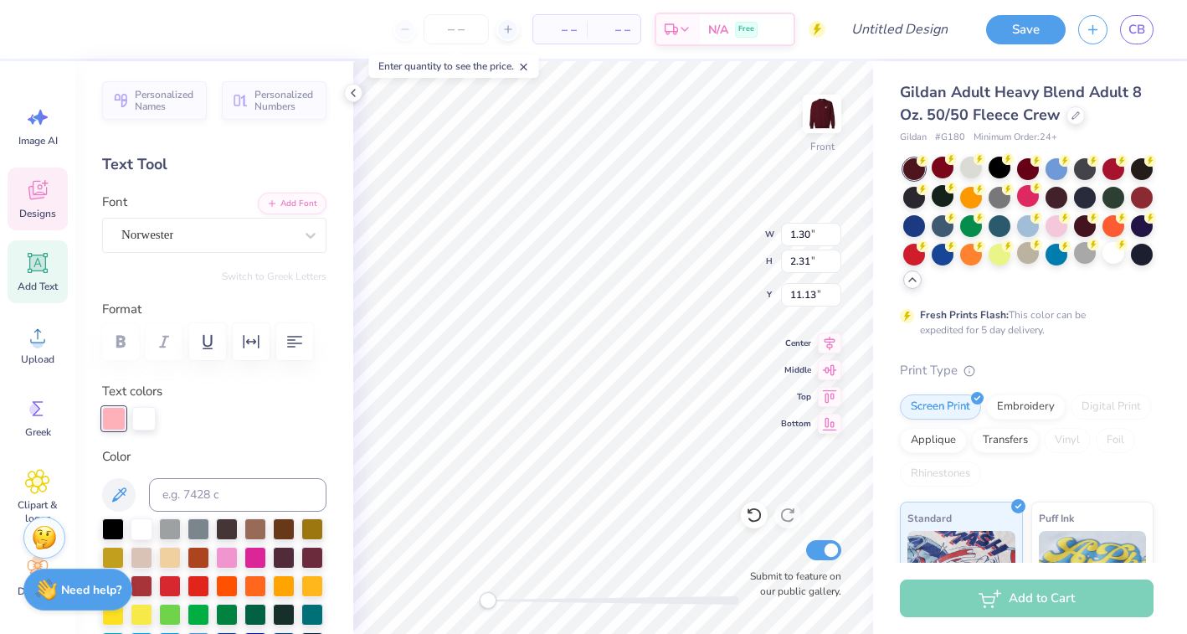
type input "10.12"
type input "10.08"
type input "5.03"
click at [148, 421] on div at bounding box center [143, 416] width 23 height 23
click at [255, 524] on div at bounding box center [255, 527] width 22 height 22
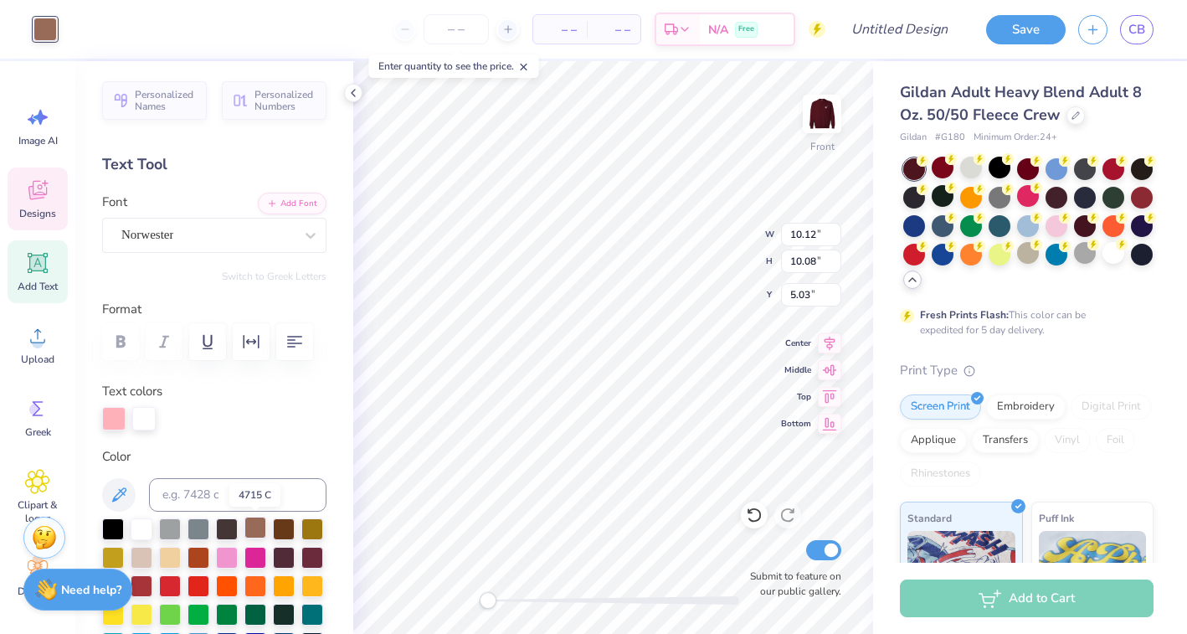
click at [256, 532] on div at bounding box center [255, 527] width 22 height 22
click at [257, 559] on div at bounding box center [255, 556] width 22 height 22
click at [230, 583] on div at bounding box center [227, 584] width 22 height 22
type input "10.12"
type input "10.08"
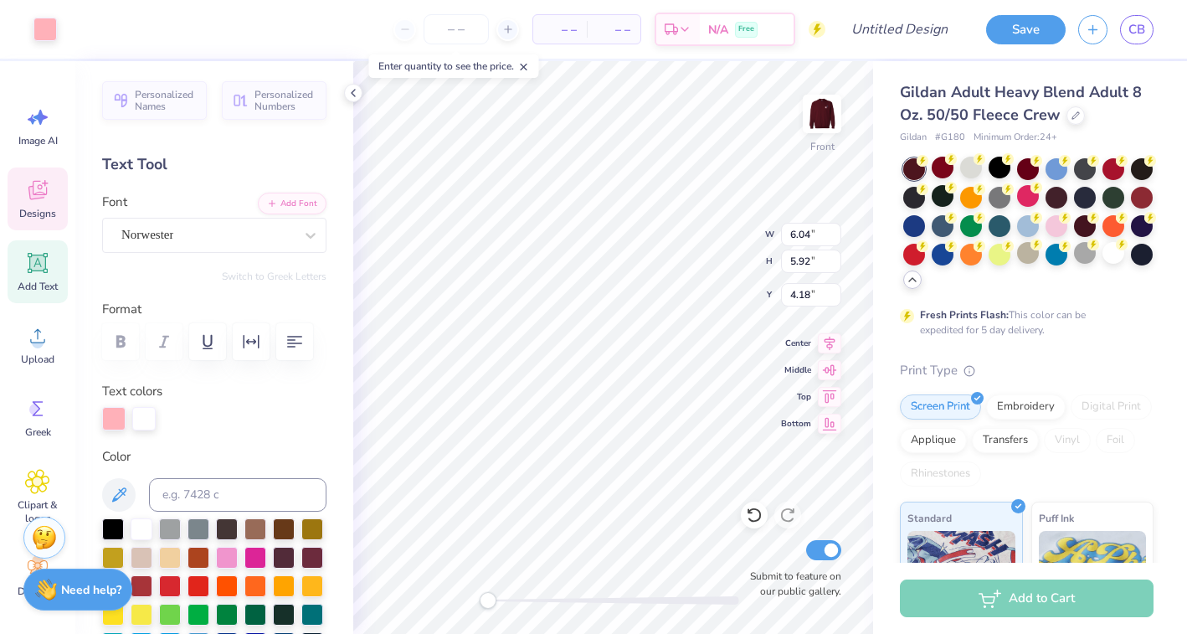
type input "5.03"
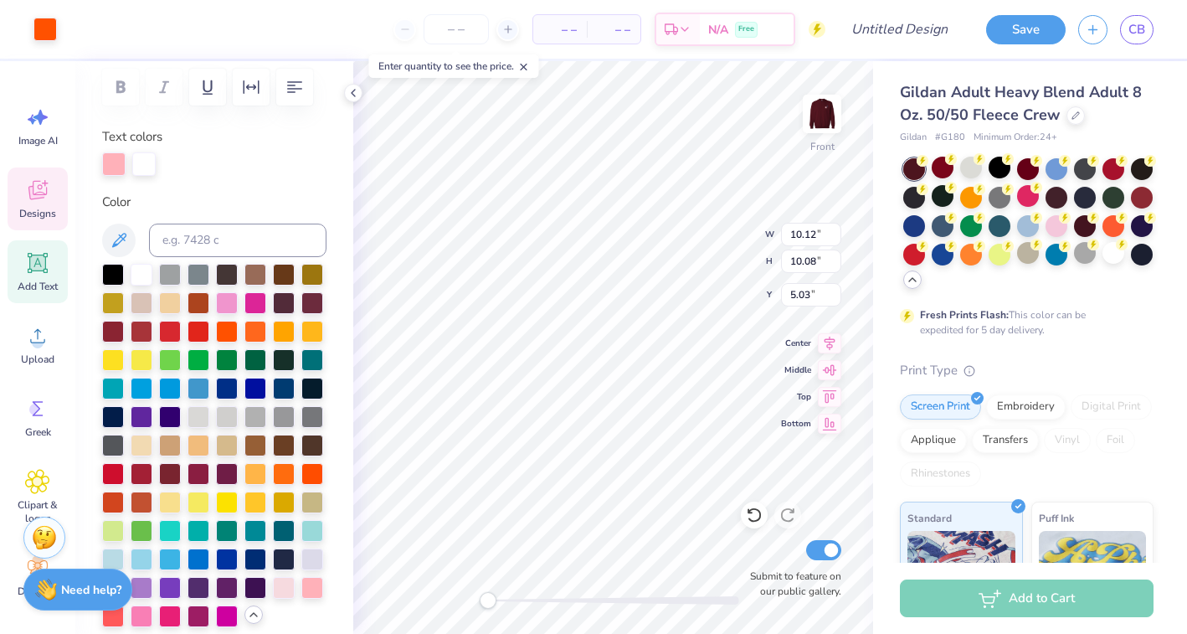
scroll to position [252, 0]
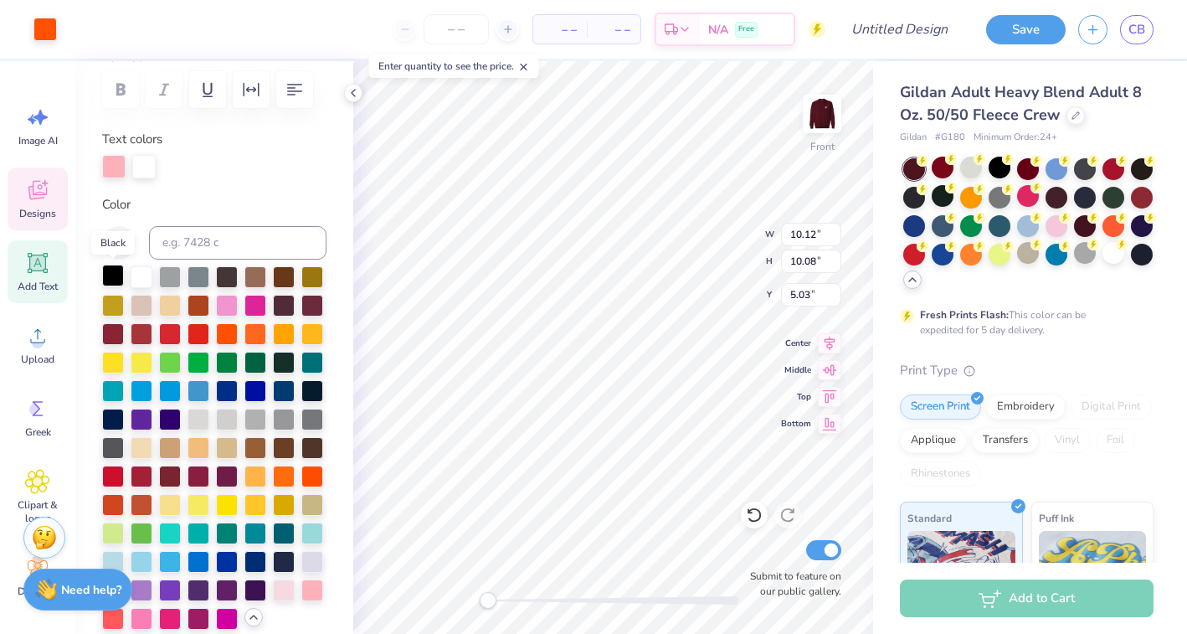
click at [116, 273] on div at bounding box center [113, 276] width 22 height 22
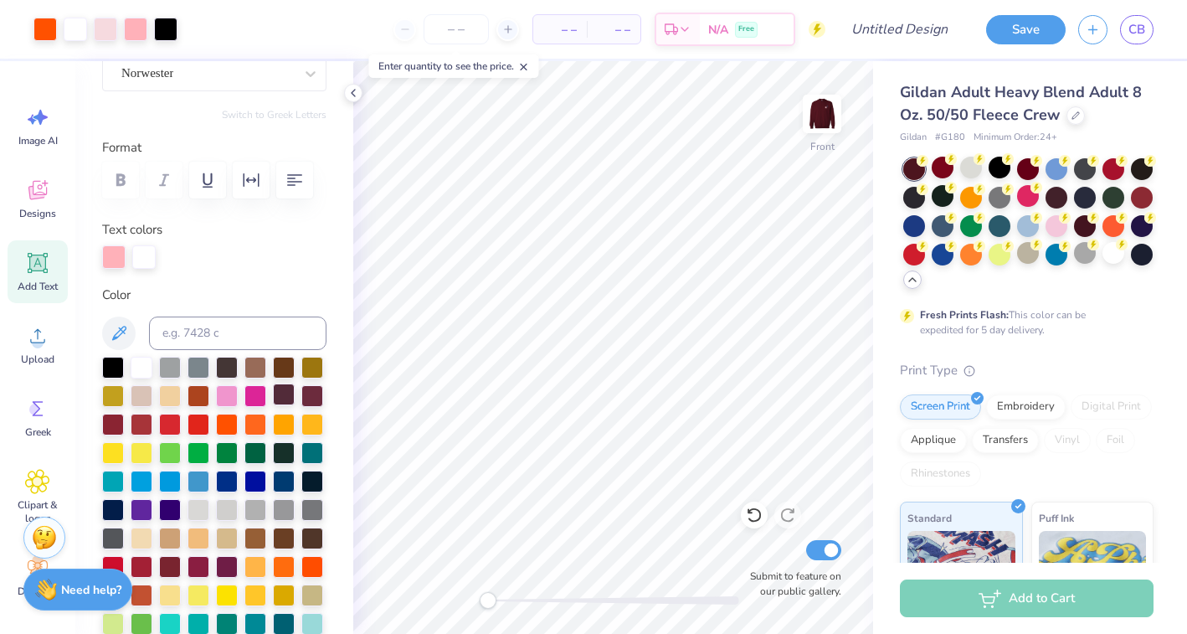
scroll to position [0, 0]
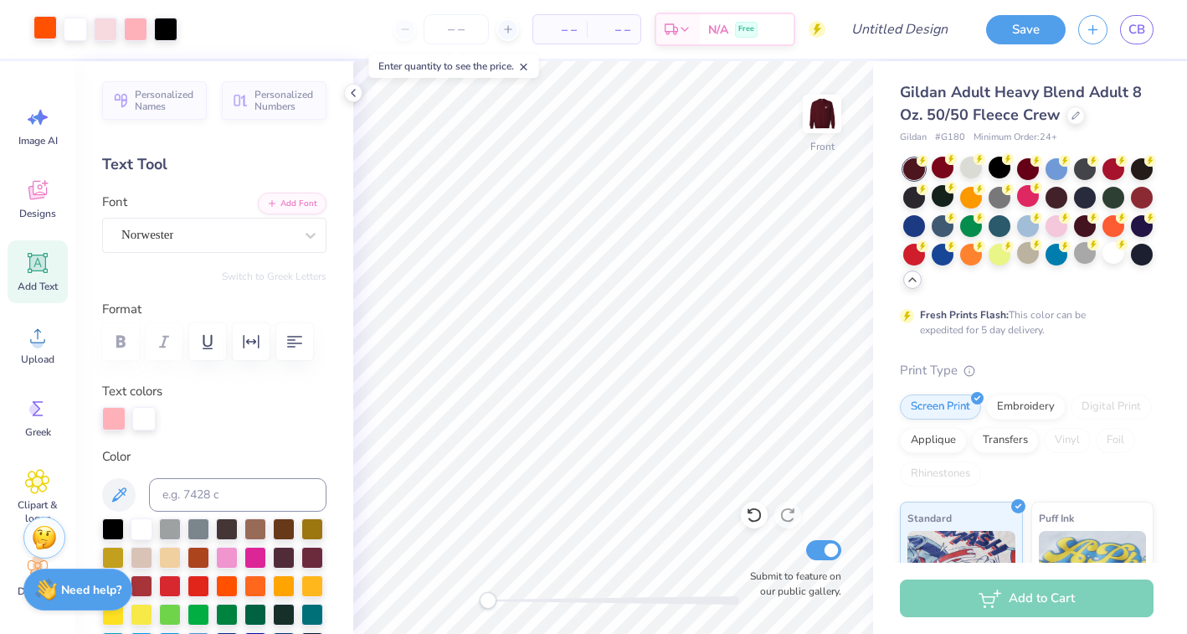
click at [46, 29] on div at bounding box center [44, 27] width 23 height 23
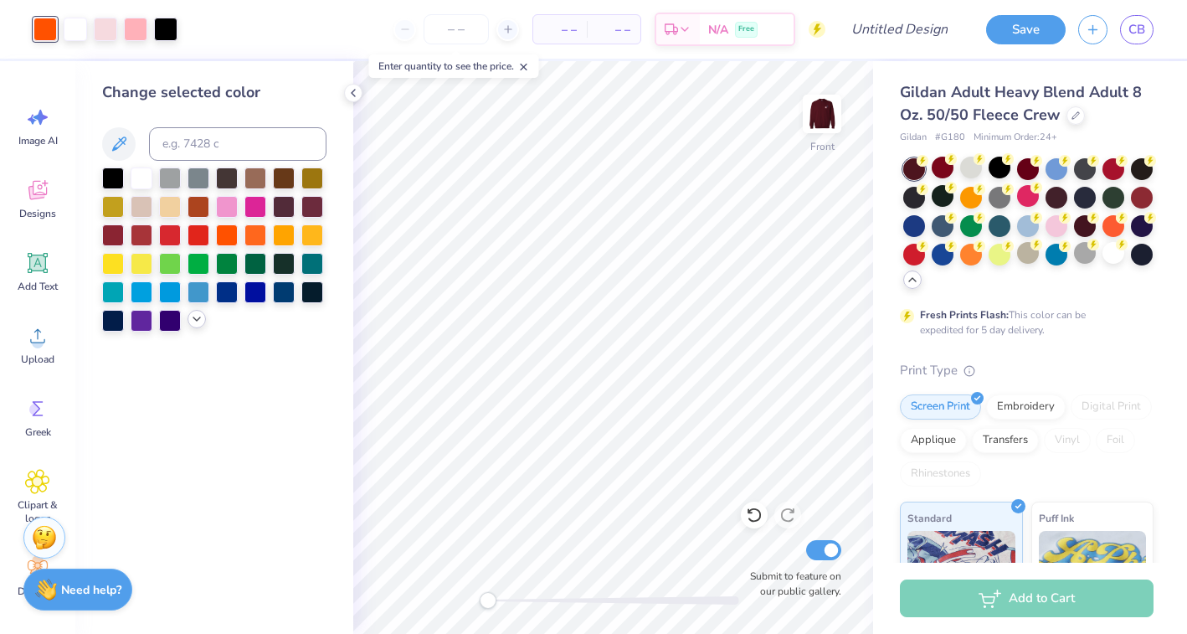
click at [194, 322] on icon at bounding box center [196, 318] width 13 height 13
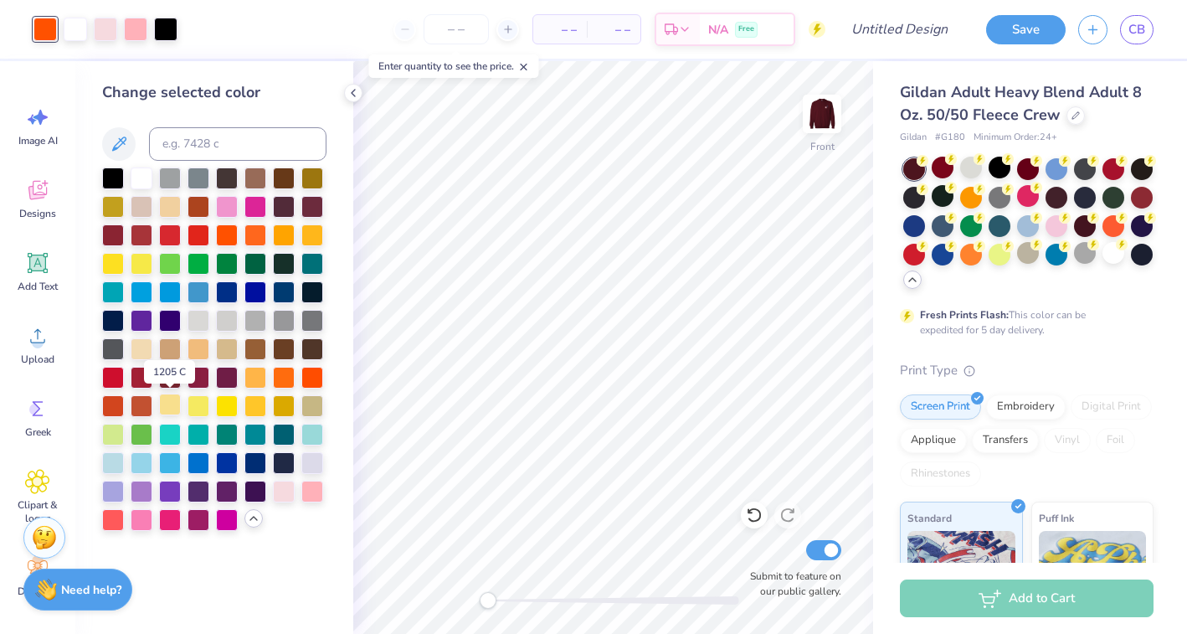
click at [167, 403] on div at bounding box center [170, 404] width 22 height 22
click at [148, 174] on div at bounding box center [142, 177] width 22 height 22
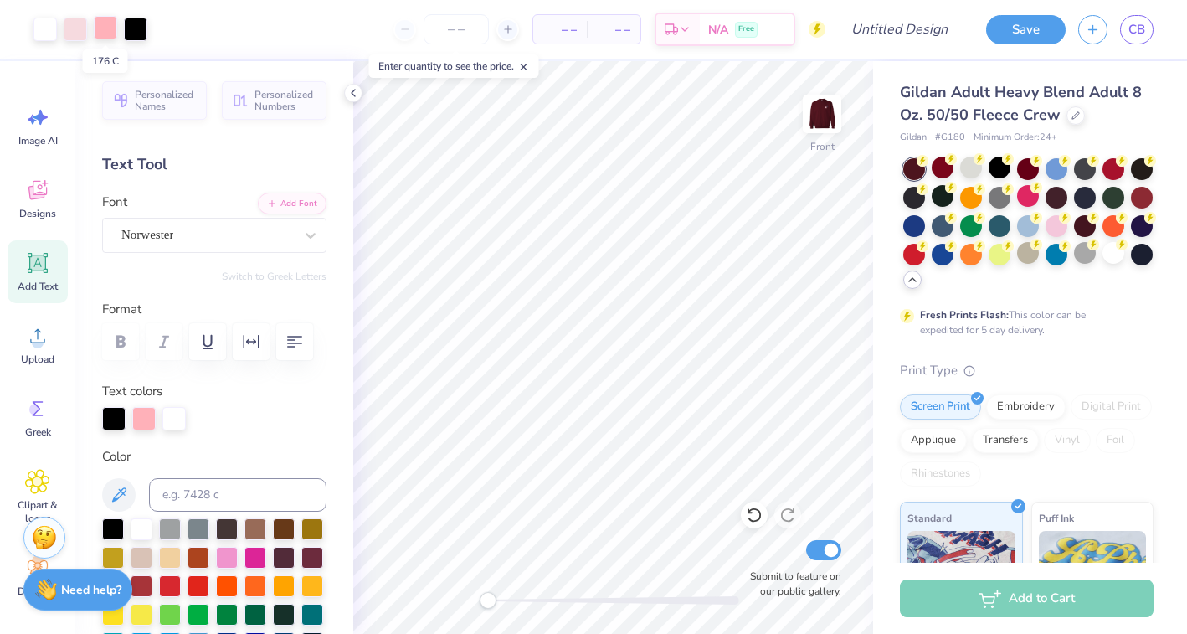
click at [104, 30] on div at bounding box center [105, 27] width 23 height 23
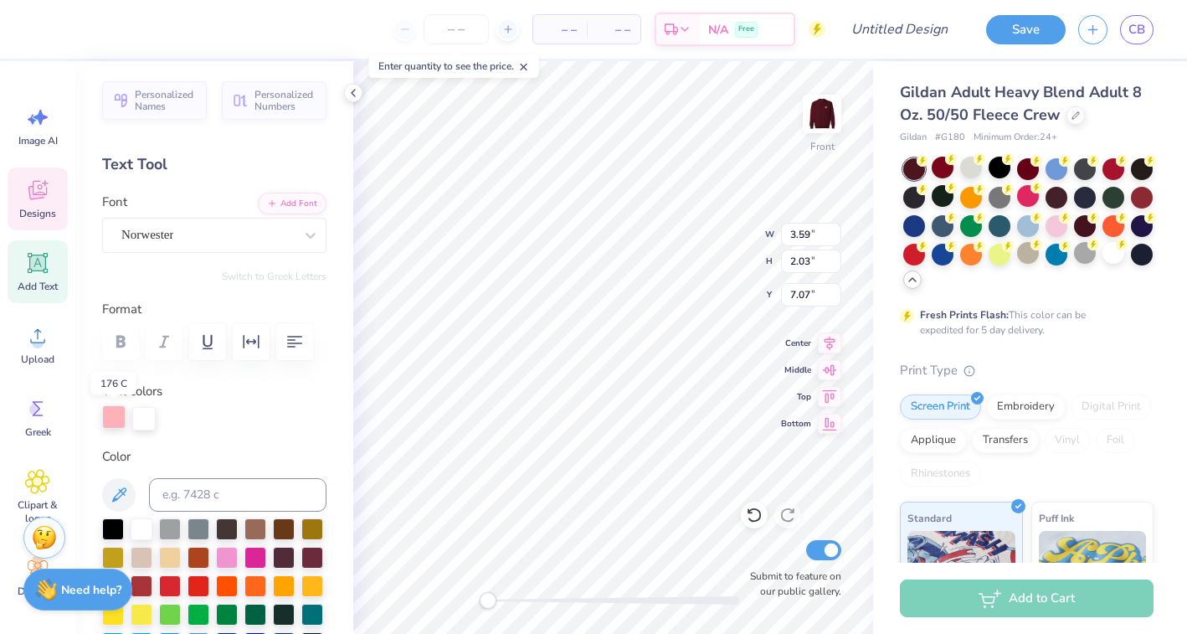
click at [116, 419] on div at bounding box center [113, 416] width 23 height 23
click at [1145, 254] on div at bounding box center [1142, 253] width 22 height 22
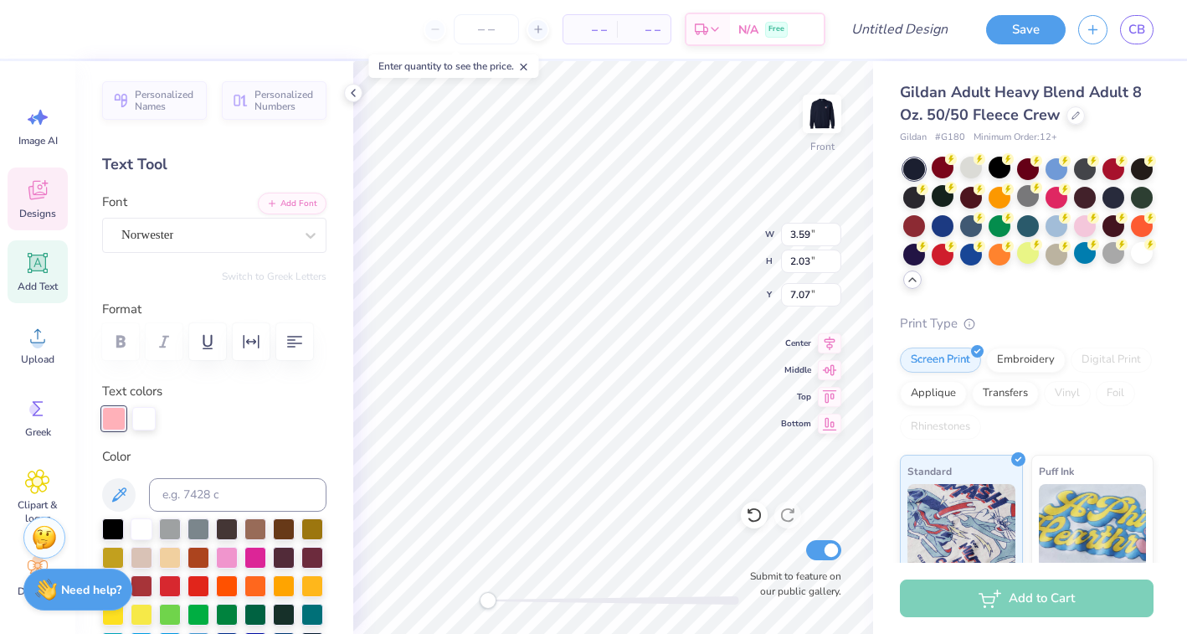
type input "7.14"
click at [946, 167] on div at bounding box center [943, 168] width 22 height 22
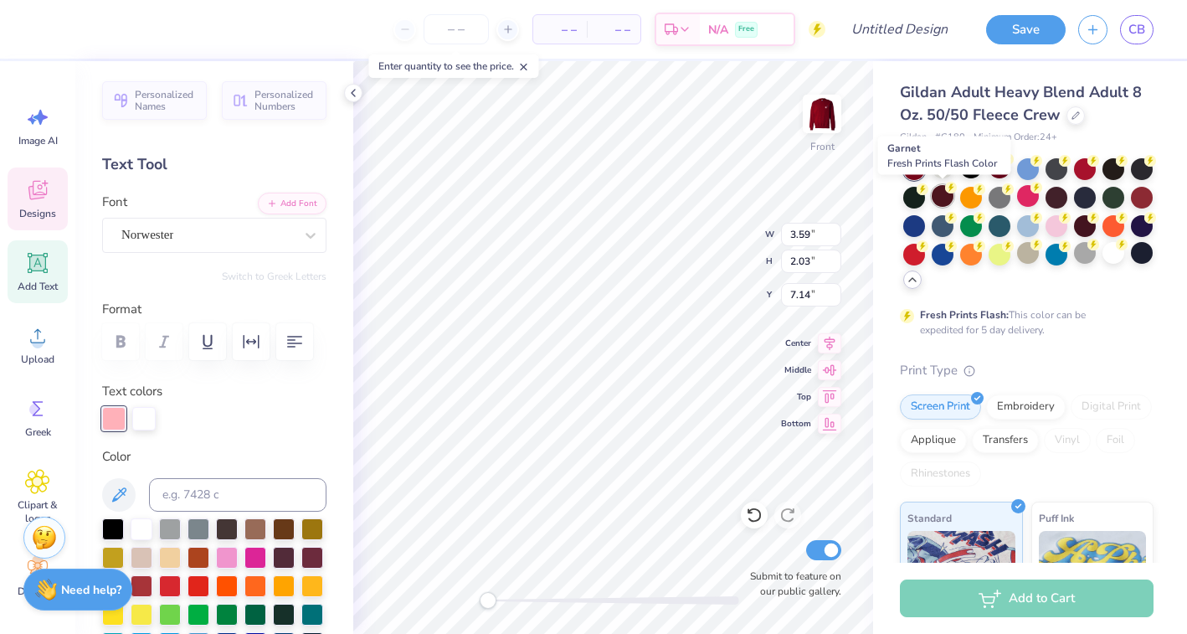
click at [942, 197] on div at bounding box center [943, 196] width 22 height 22
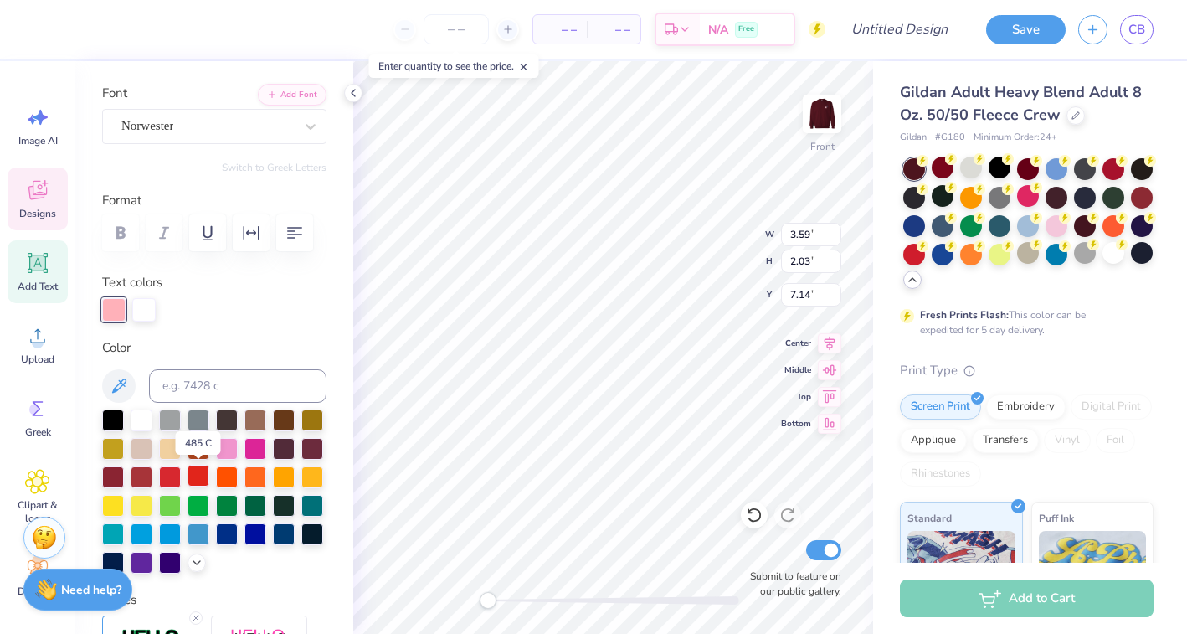
scroll to position [110, 0]
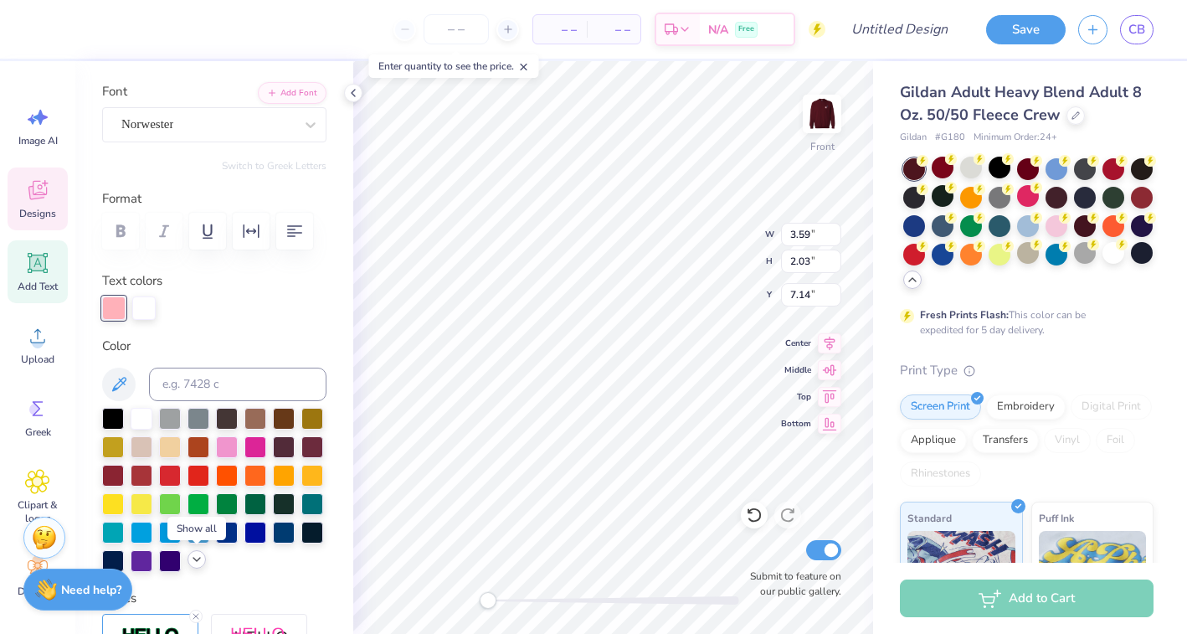
click at [197, 558] on icon at bounding box center [196, 558] width 13 height 13
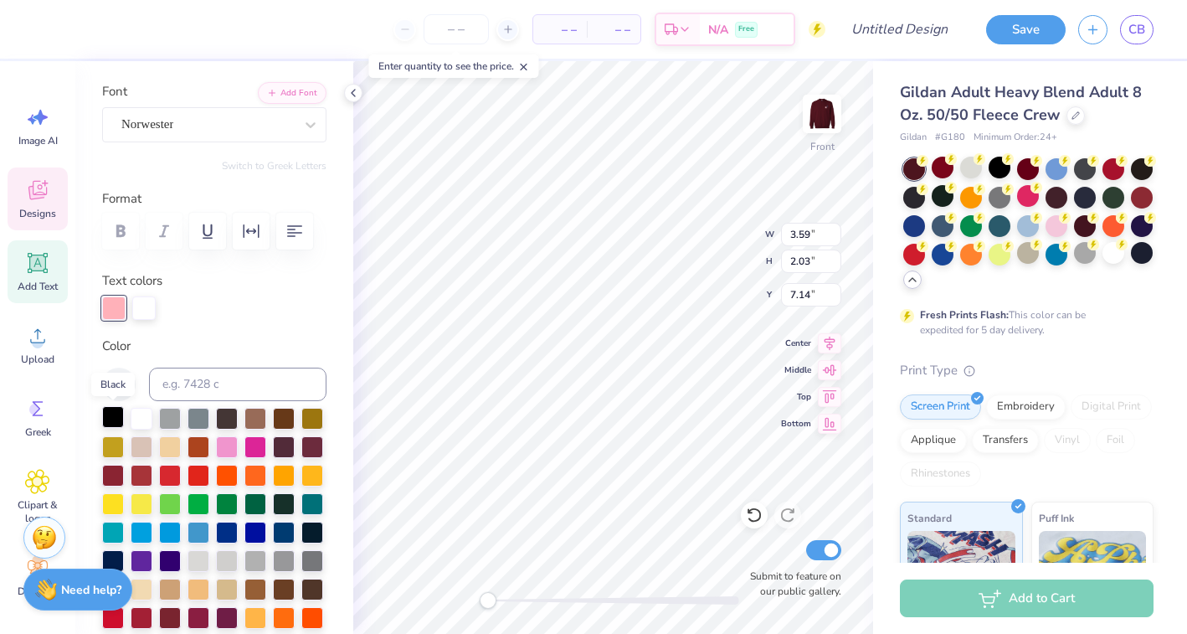
click at [111, 417] on div at bounding box center [113, 417] width 22 height 22
click at [149, 417] on div at bounding box center [142, 417] width 22 height 22
click at [1060, 164] on div at bounding box center [1057, 168] width 22 height 22
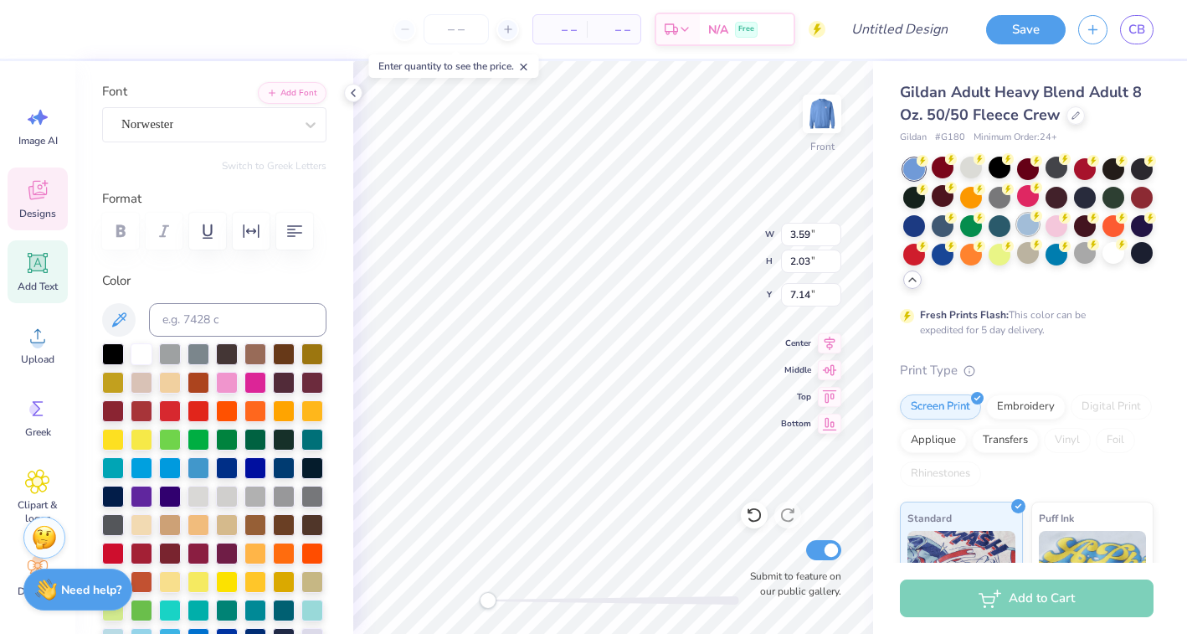
click at [1024, 226] on div at bounding box center [1028, 224] width 22 height 22
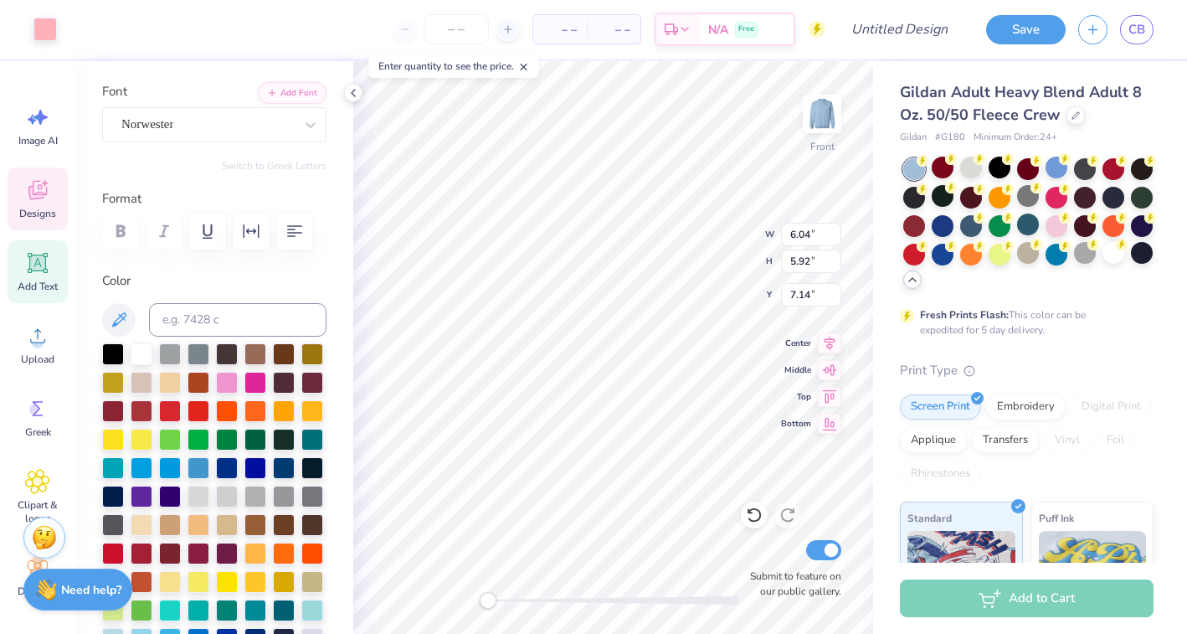
type input "6.04"
type input "5.92"
type input "4.18"
type input "5.87"
type input "5.74"
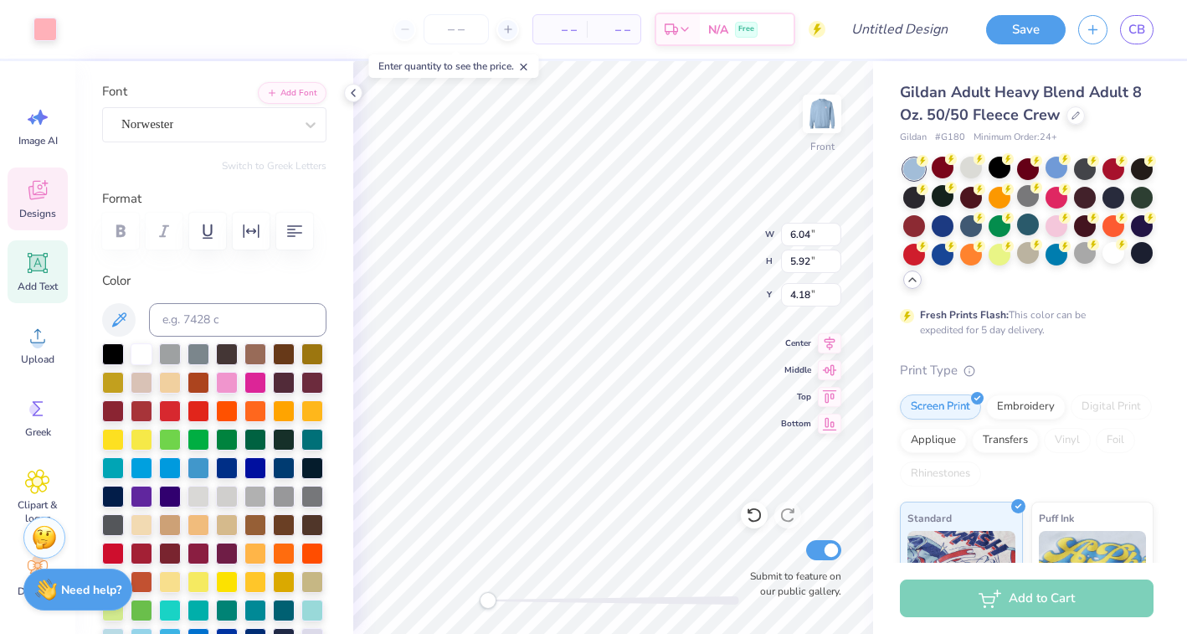
type input "4.30"
type input "1.30"
type input "2.31"
type input "11.13"
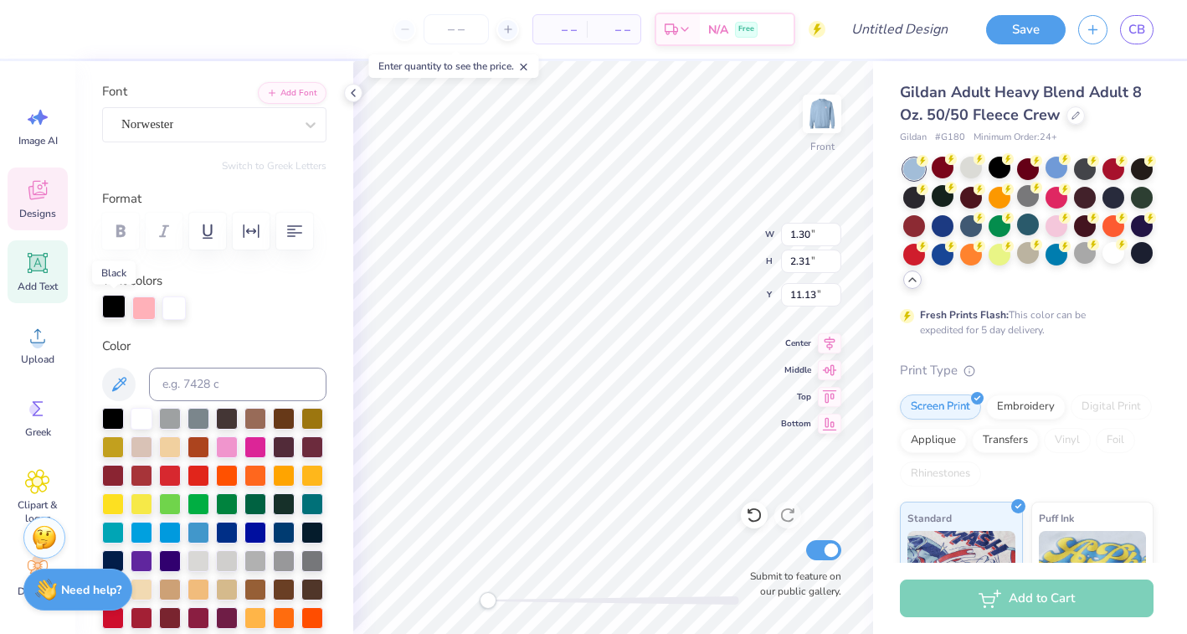
click at [112, 308] on div at bounding box center [113, 306] width 23 height 23
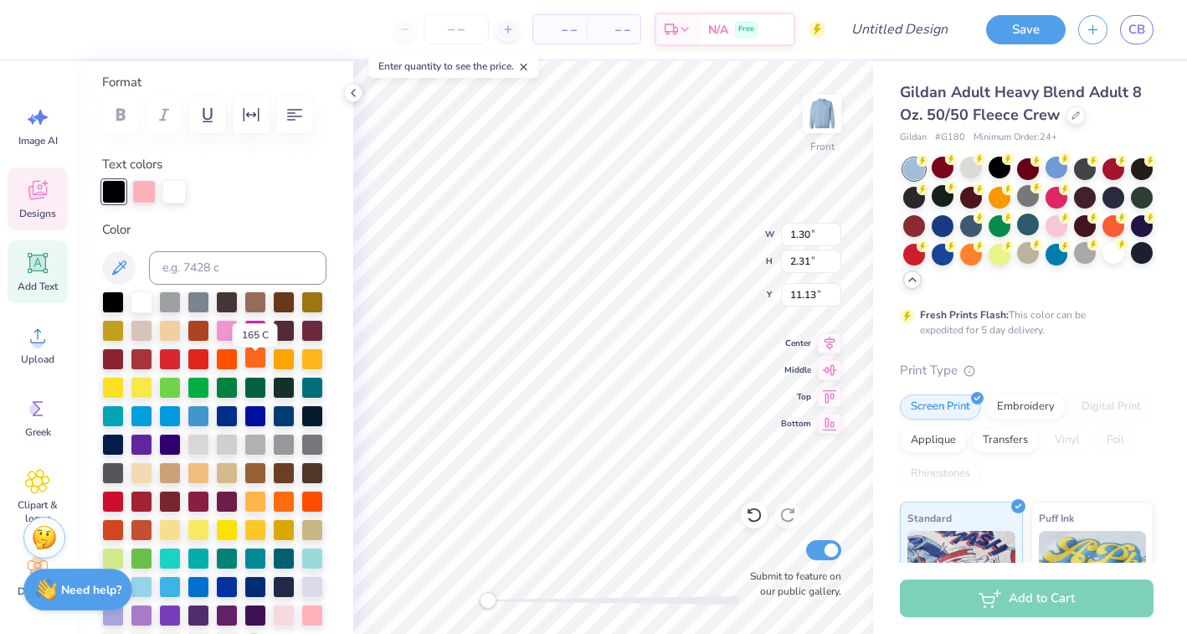
scroll to position [233, 0]
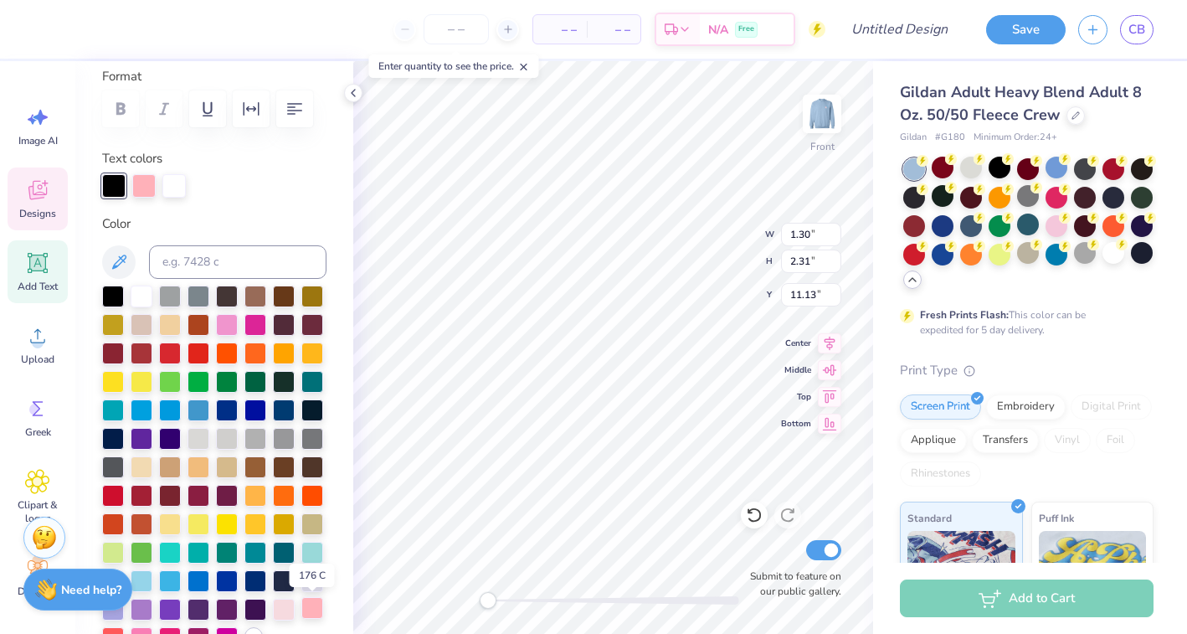
click at [314, 614] on div at bounding box center [312, 608] width 22 height 22
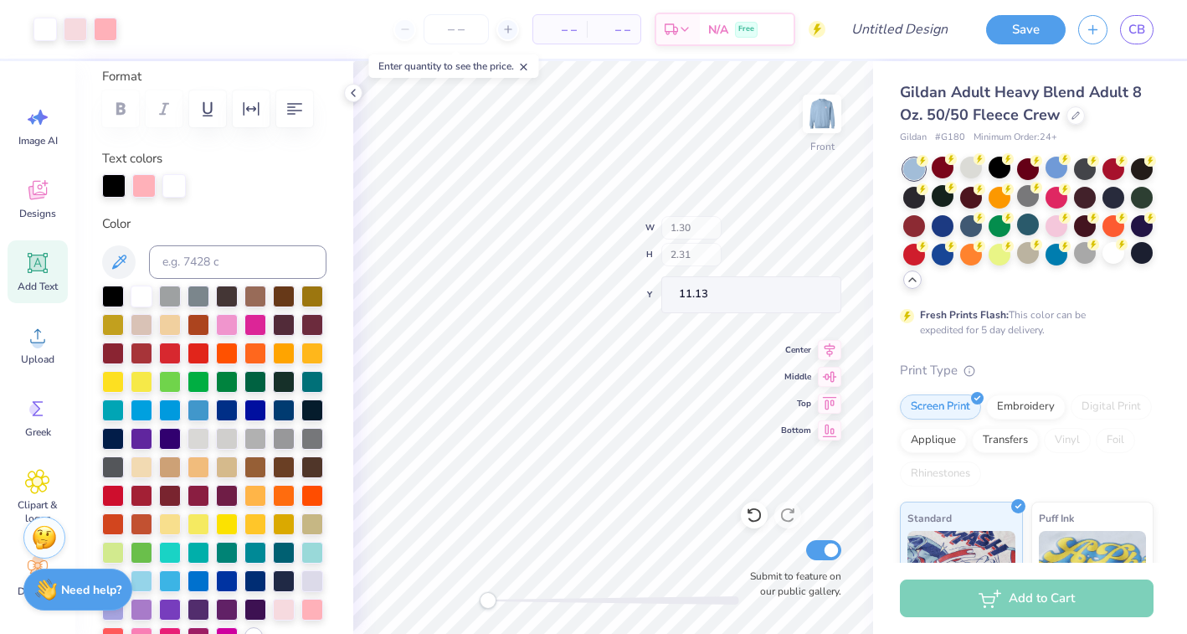
type input "11.87"
type input "10.96"
type input "4.18"
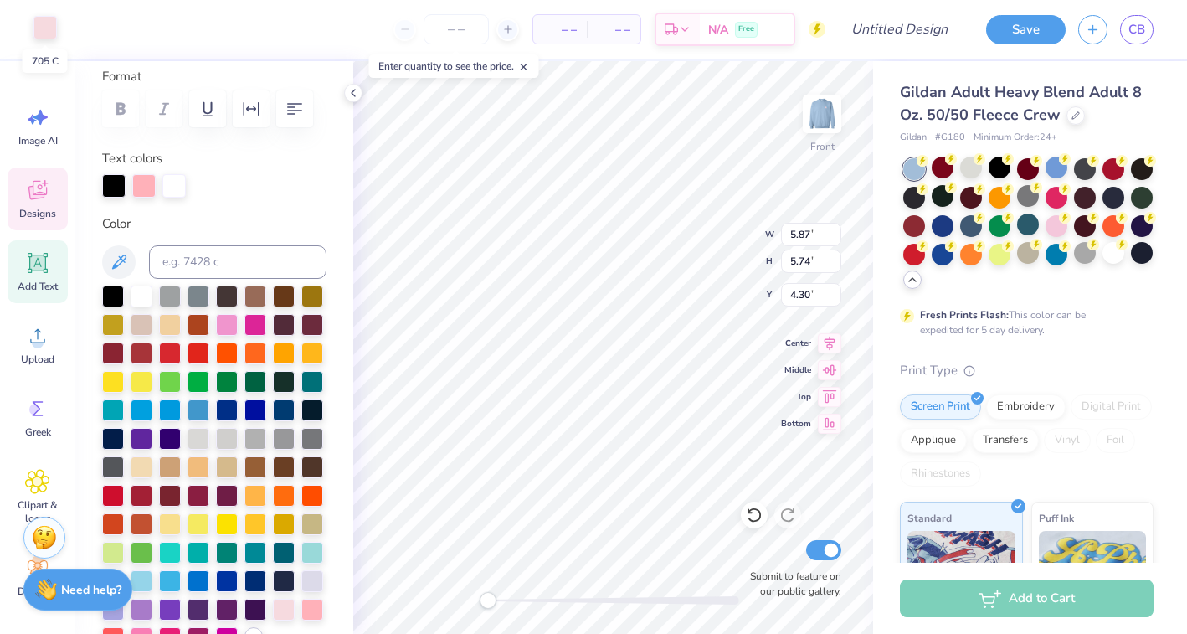
click at [43, 34] on div at bounding box center [44, 27] width 23 height 23
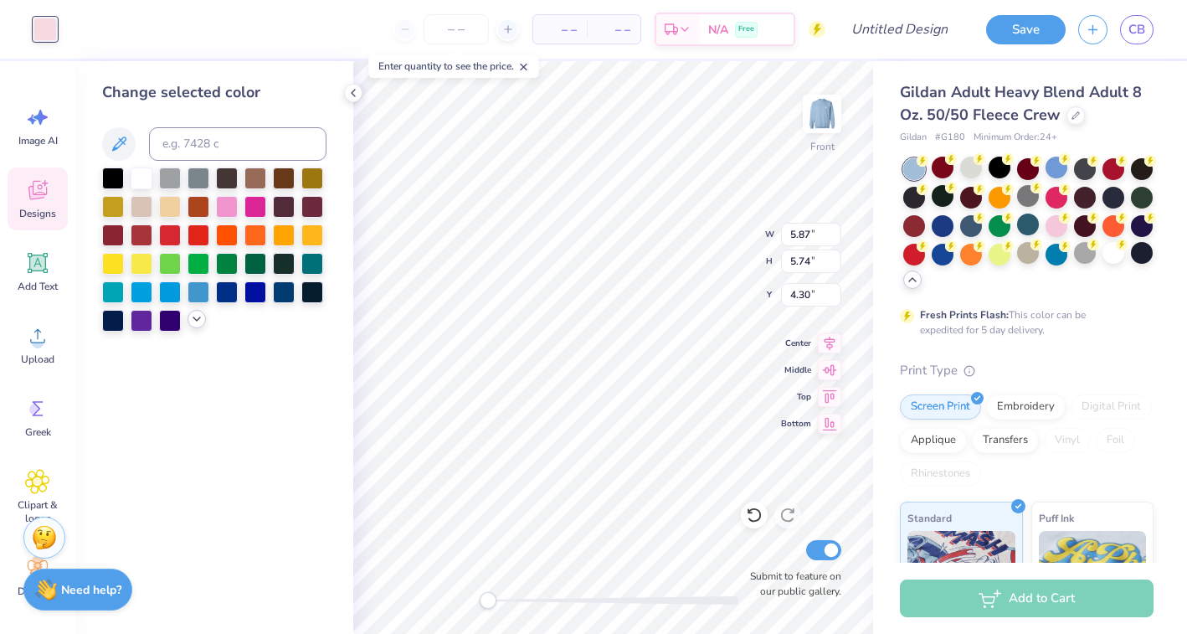
click at [193, 316] on icon at bounding box center [196, 318] width 13 height 13
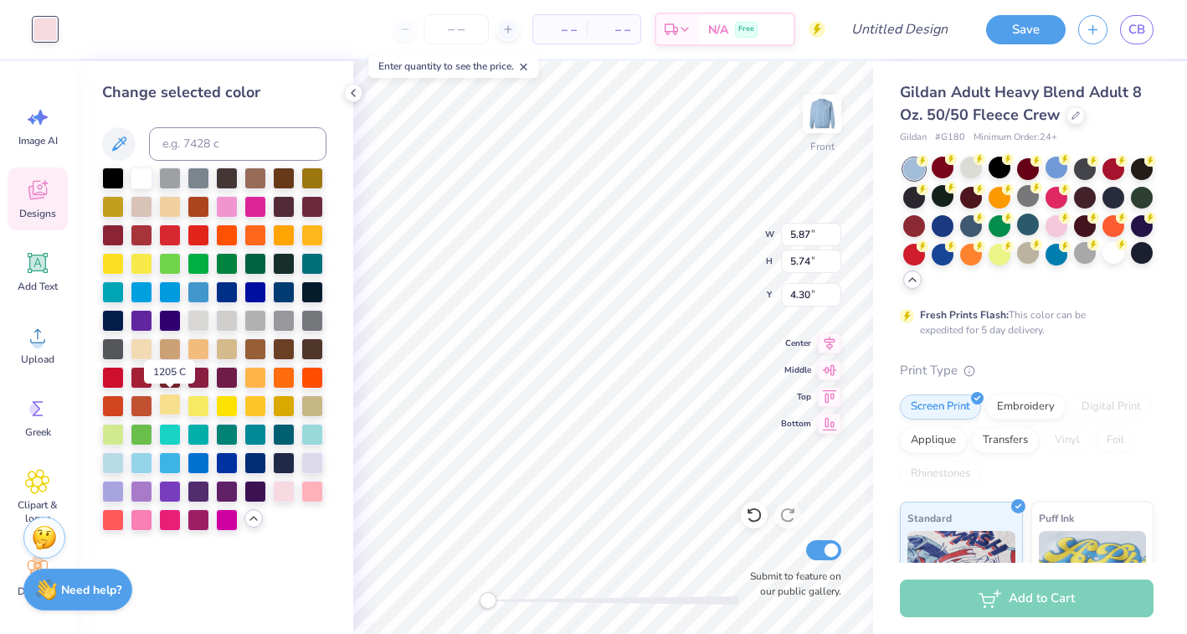
click at [172, 403] on div at bounding box center [170, 404] width 22 height 22
click at [172, 402] on div at bounding box center [170, 404] width 22 height 22
click at [172, 409] on div at bounding box center [170, 404] width 22 height 22
click at [175, 399] on div at bounding box center [170, 404] width 22 height 22
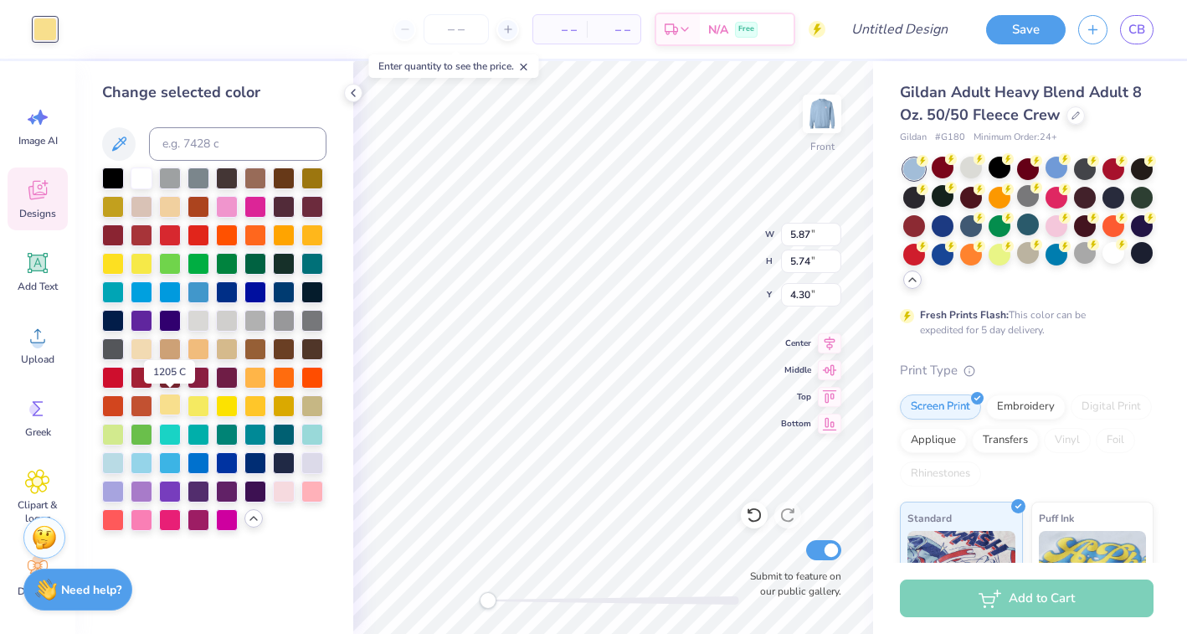
click at [175, 399] on div at bounding box center [170, 404] width 22 height 22
type input "6.04"
type input "5.92"
type input "4.18"
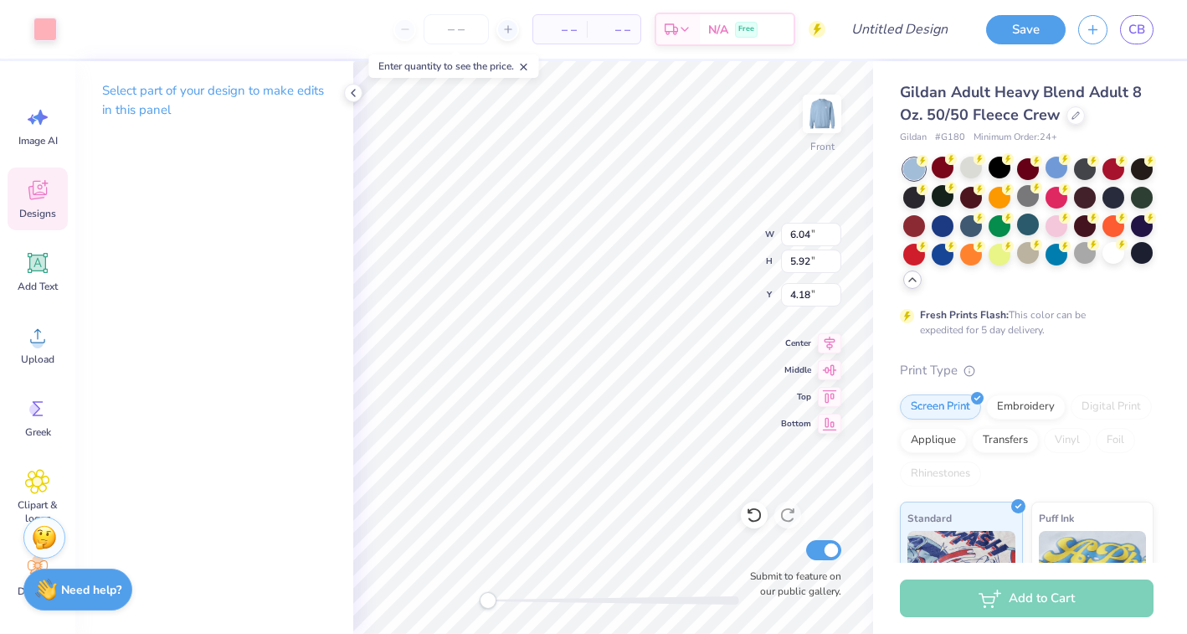
type input "5.87"
type input "5.74"
type input "4.30"
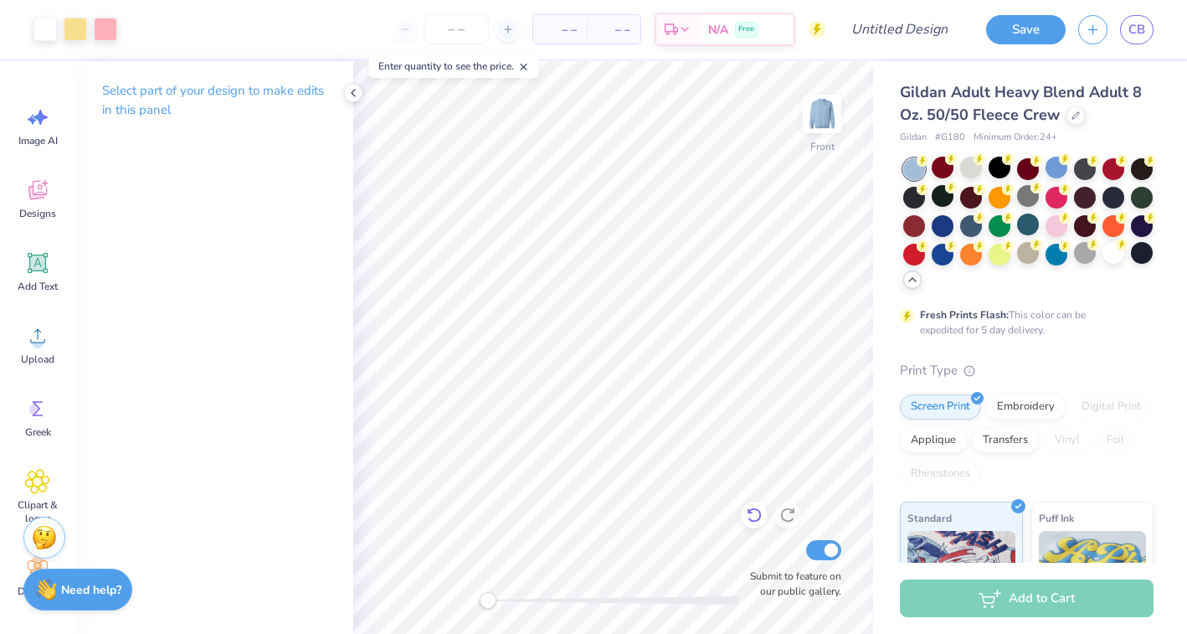
click at [748, 516] on icon at bounding box center [754, 514] width 17 height 17
click at [109, 29] on div at bounding box center [105, 27] width 23 height 23
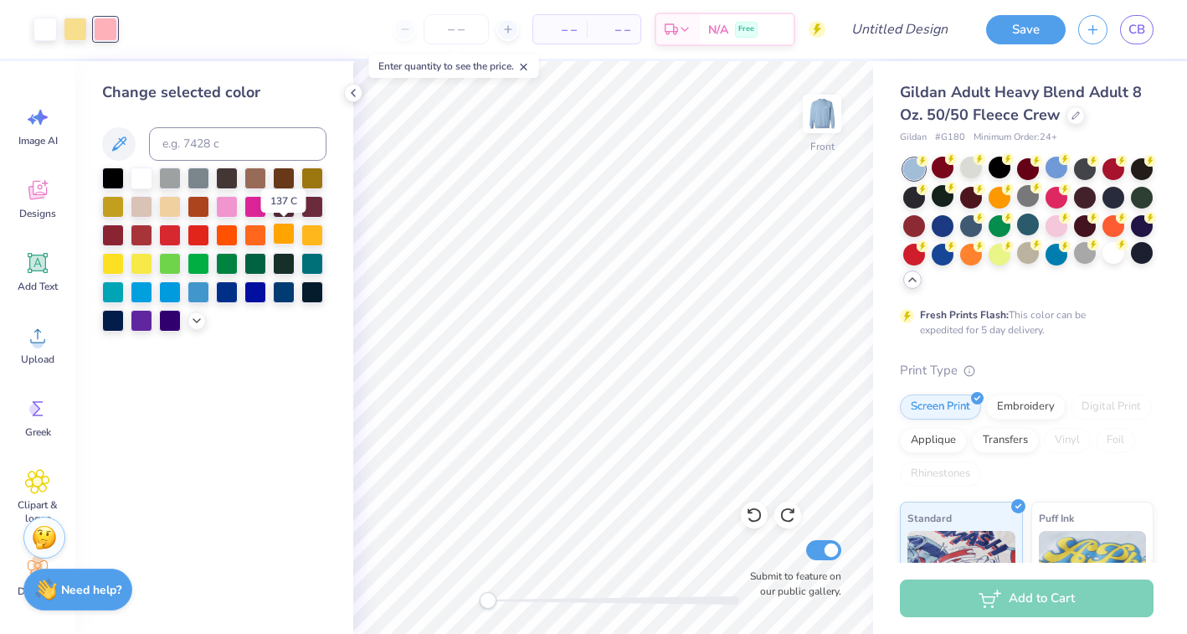
click at [282, 235] on div at bounding box center [284, 234] width 22 height 22
click at [115, 266] on div at bounding box center [113, 262] width 22 height 22
click at [225, 293] on div at bounding box center [227, 291] width 22 height 22
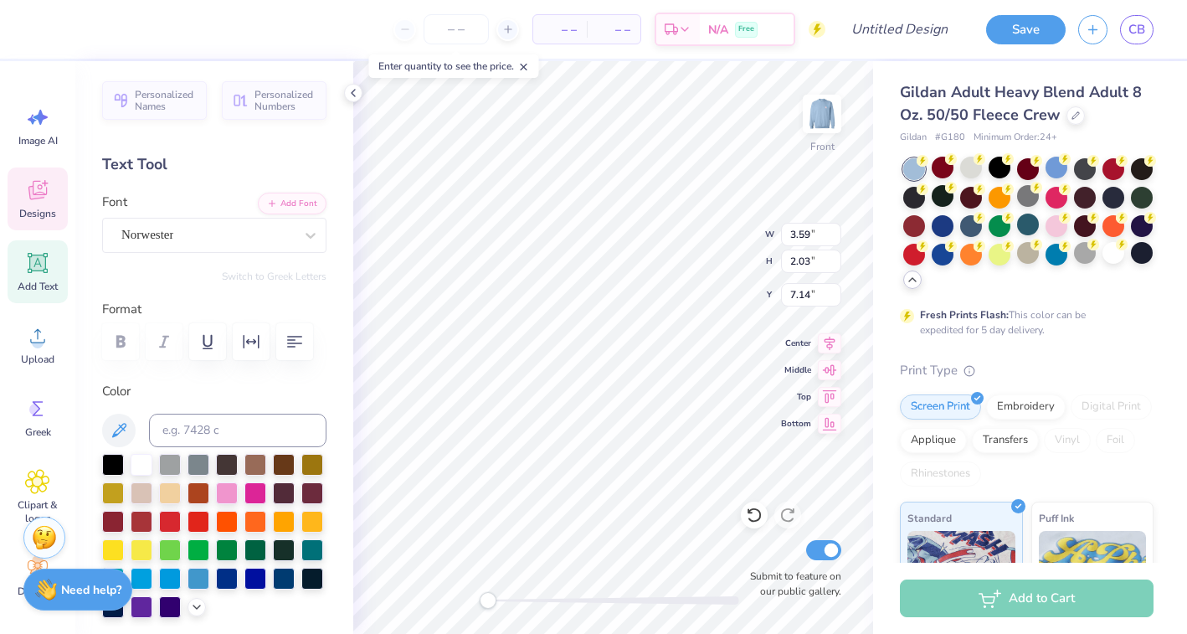
type input "5.87"
type input "5.74"
type input "4.30"
type input "1.24"
type input "2.31"
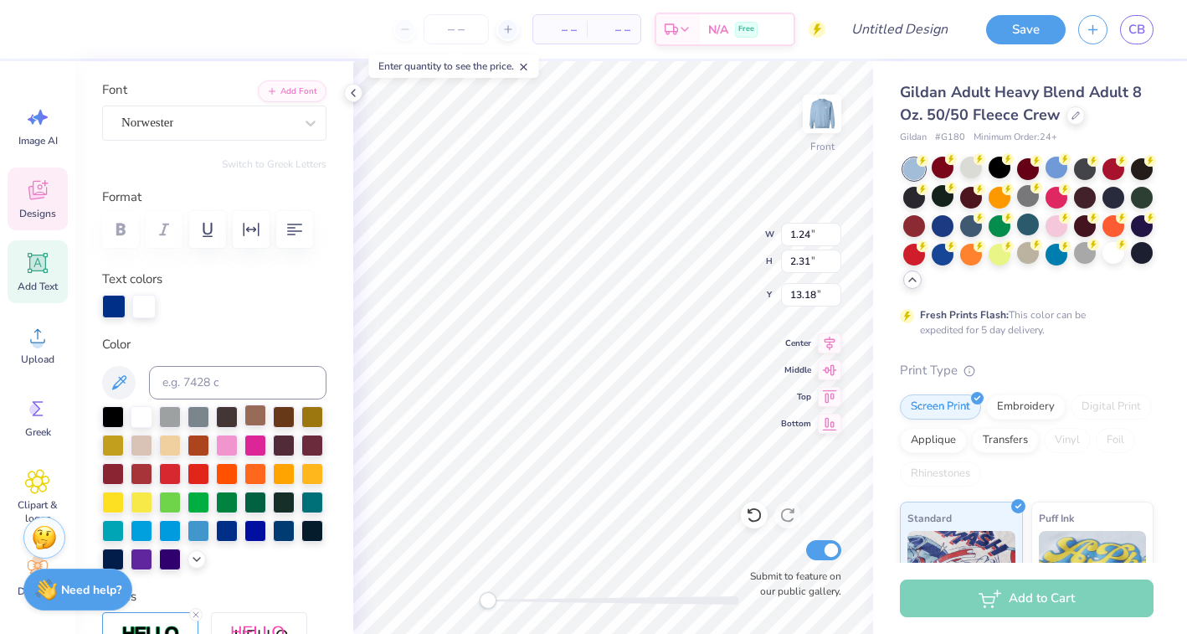
scroll to position [113, 0]
click at [198, 561] on icon at bounding box center [196, 556] width 13 height 13
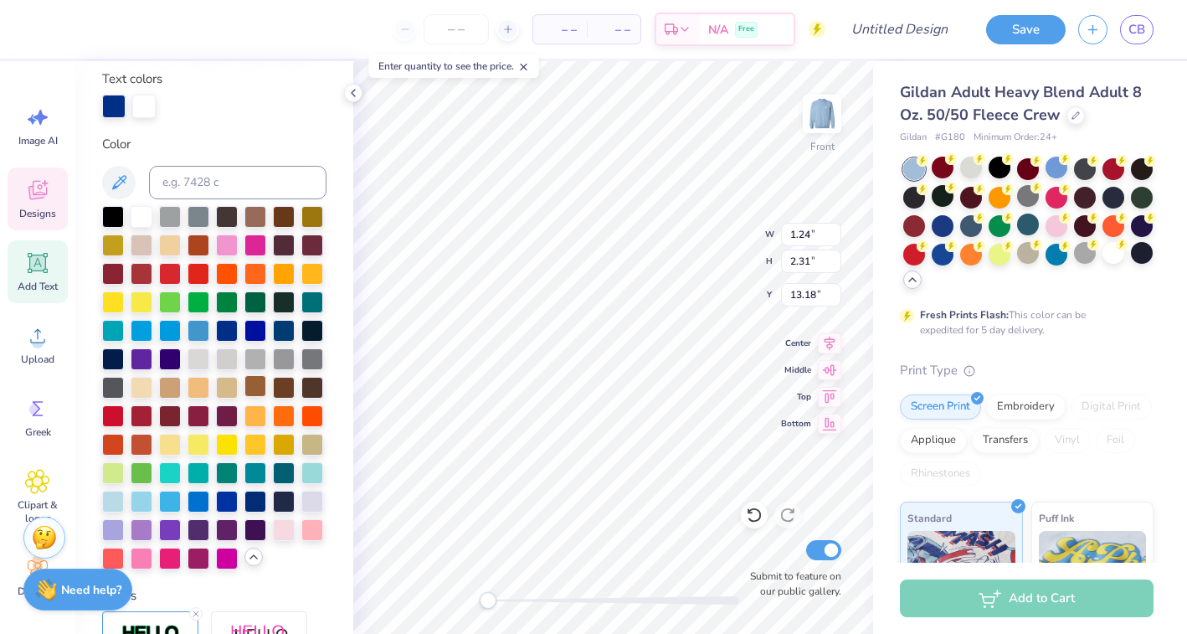
scroll to position [319, 0]
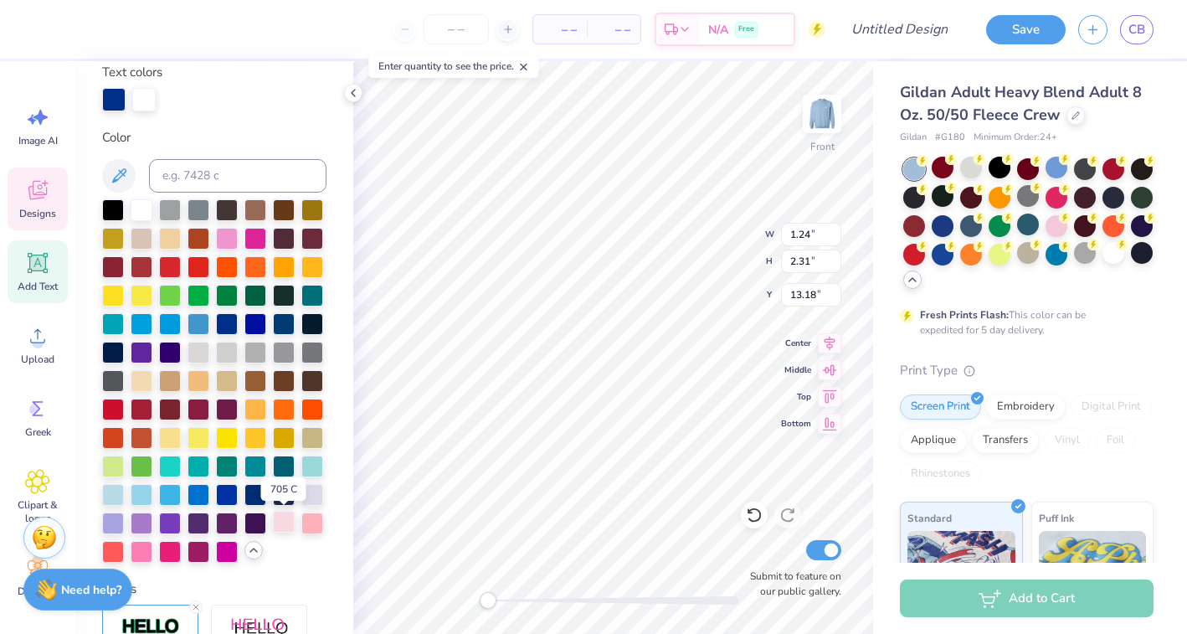
click at [284, 525] on div at bounding box center [284, 522] width 22 height 22
click at [148, 97] on div at bounding box center [143, 97] width 23 height 23
click at [115, 552] on div at bounding box center [113, 550] width 22 height 22
click at [141, 549] on div at bounding box center [142, 550] width 22 height 22
click at [315, 520] on div at bounding box center [312, 522] width 22 height 22
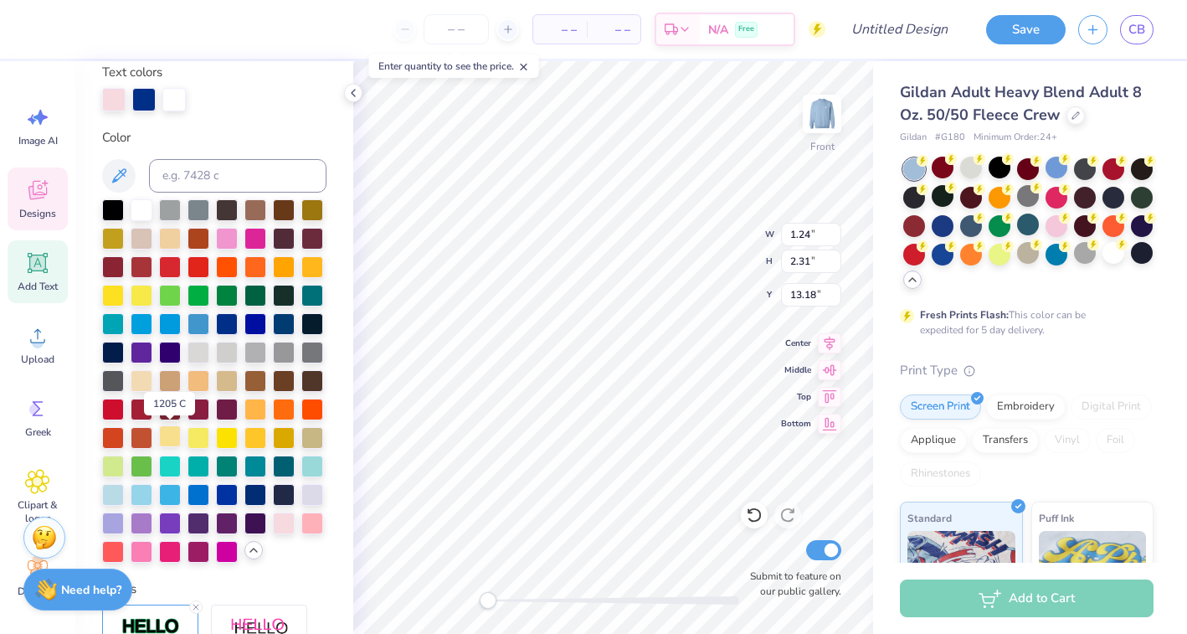
click at [169, 435] on div at bounding box center [170, 436] width 22 height 22
click at [317, 522] on div at bounding box center [312, 522] width 22 height 22
type input "12.16"
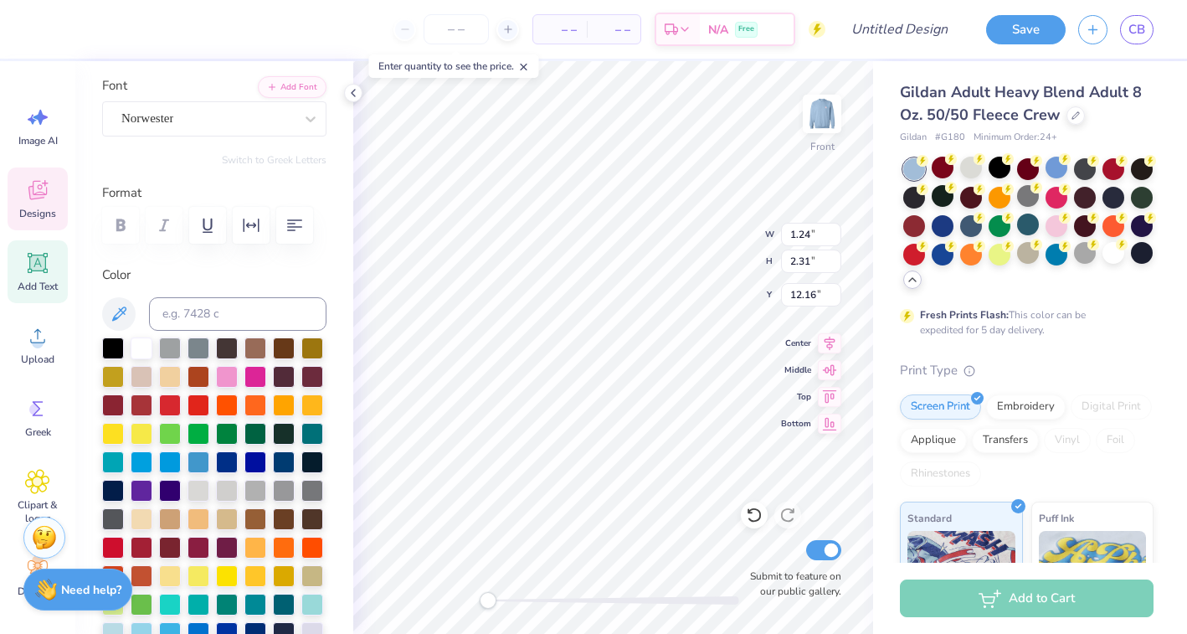
scroll to position [111, 0]
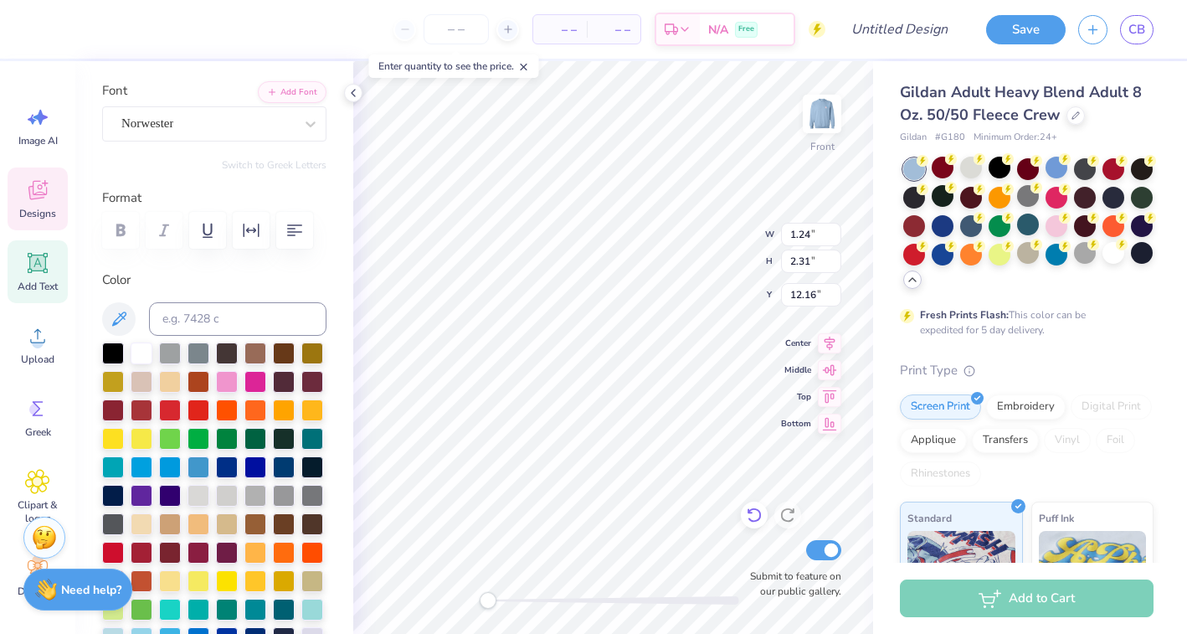
click at [758, 518] on icon at bounding box center [754, 514] width 17 height 17
click at [791, 521] on icon at bounding box center [787, 515] width 14 height 15
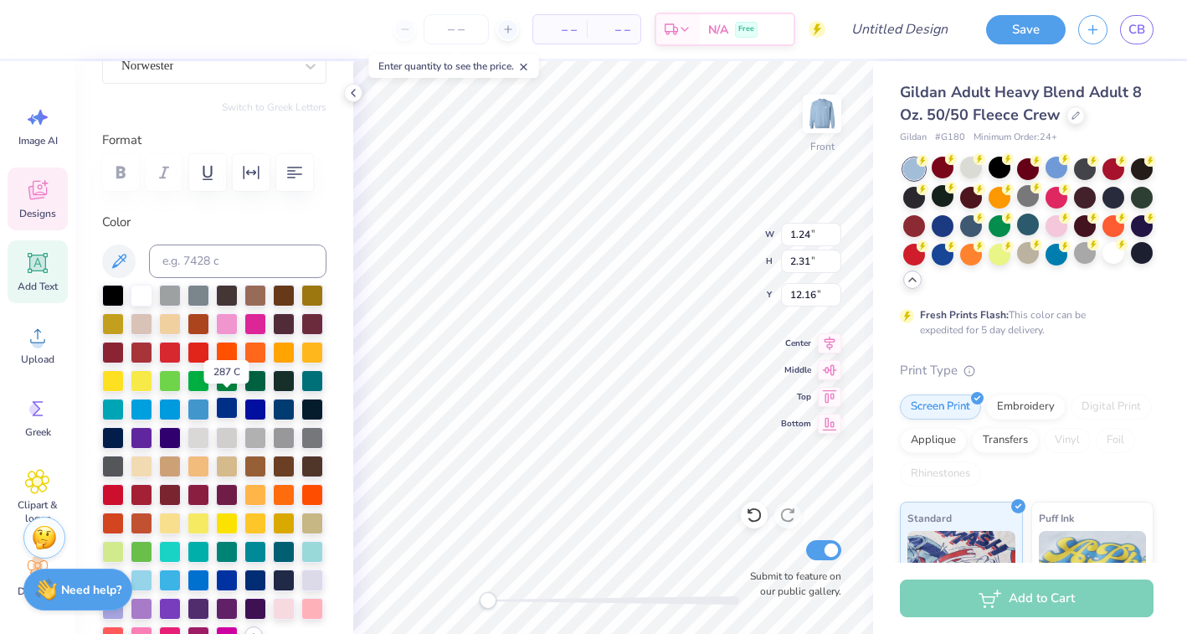
scroll to position [174, 0]
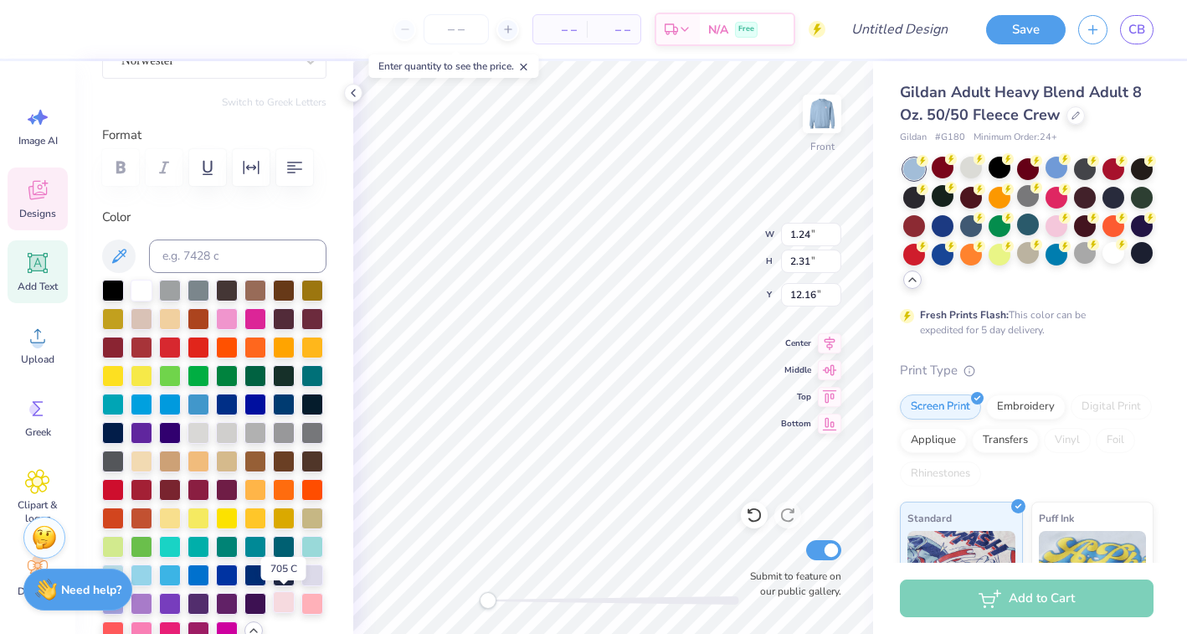
click at [284, 599] on div at bounding box center [284, 602] width 22 height 22
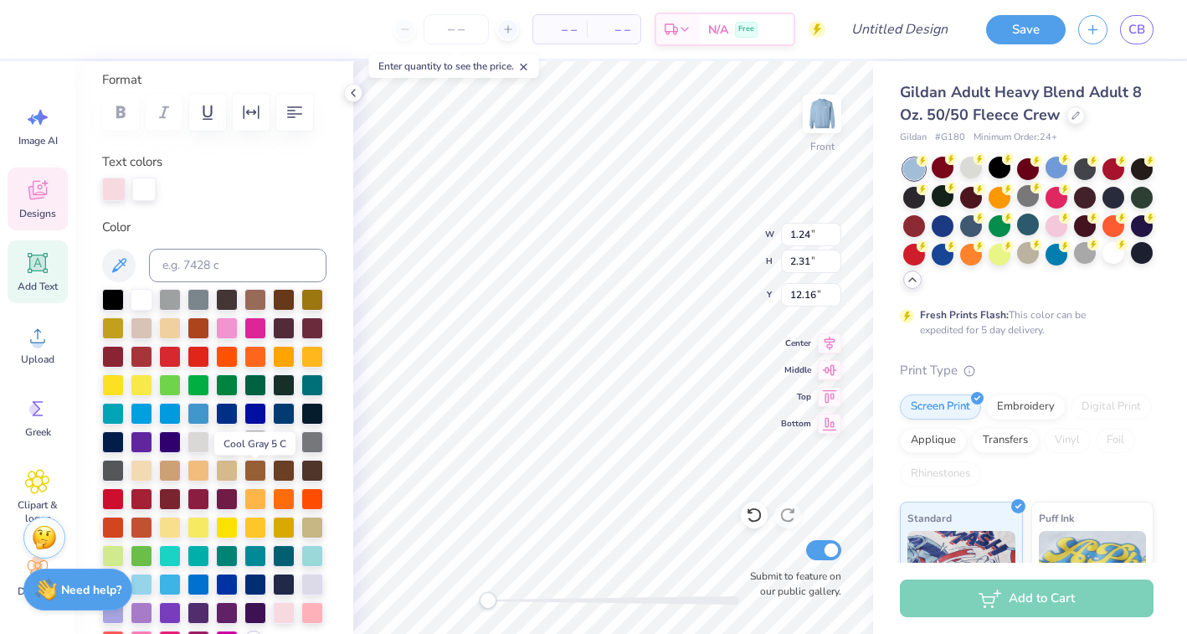
scroll to position [238, 0]
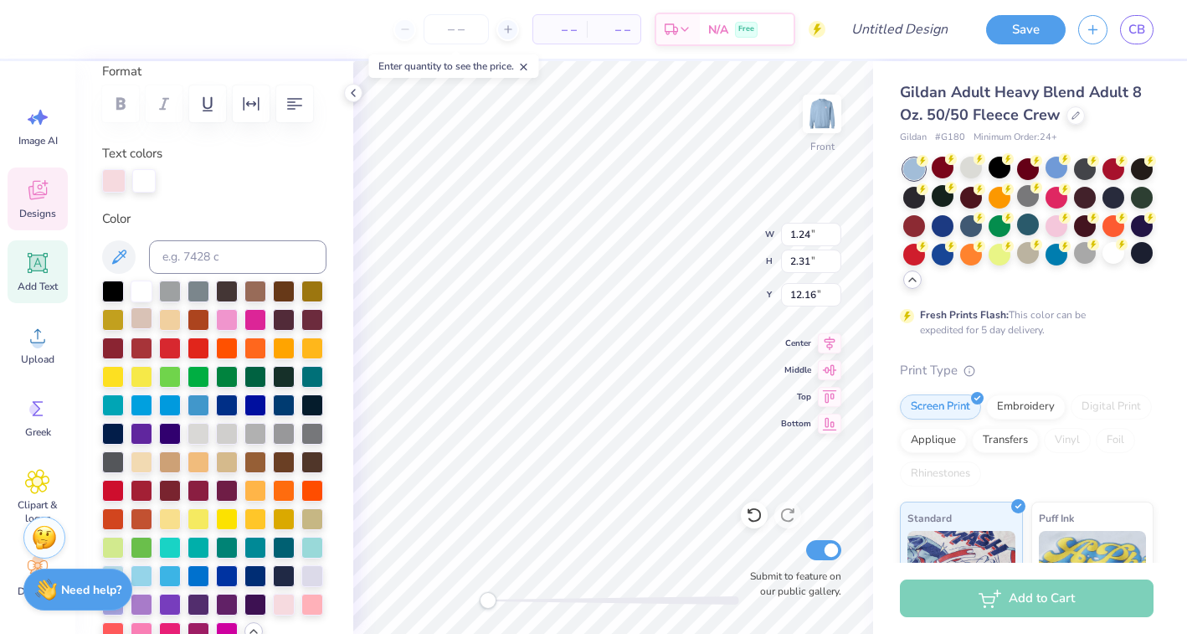
click at [145, 321] on div at bounding box center [142, 318] width 22 height 22
click at [146, 180] on div at bounding box center [143, 180] width 23 height 23
click at [284, 598] on div at bounding box center [284, 603] width 22 height 22
click at [146, 178] on div at bounding box center [143, 180] width 23 height 23
click at [311, 607] on div at bounding box center [312, 603] width 22 height 22
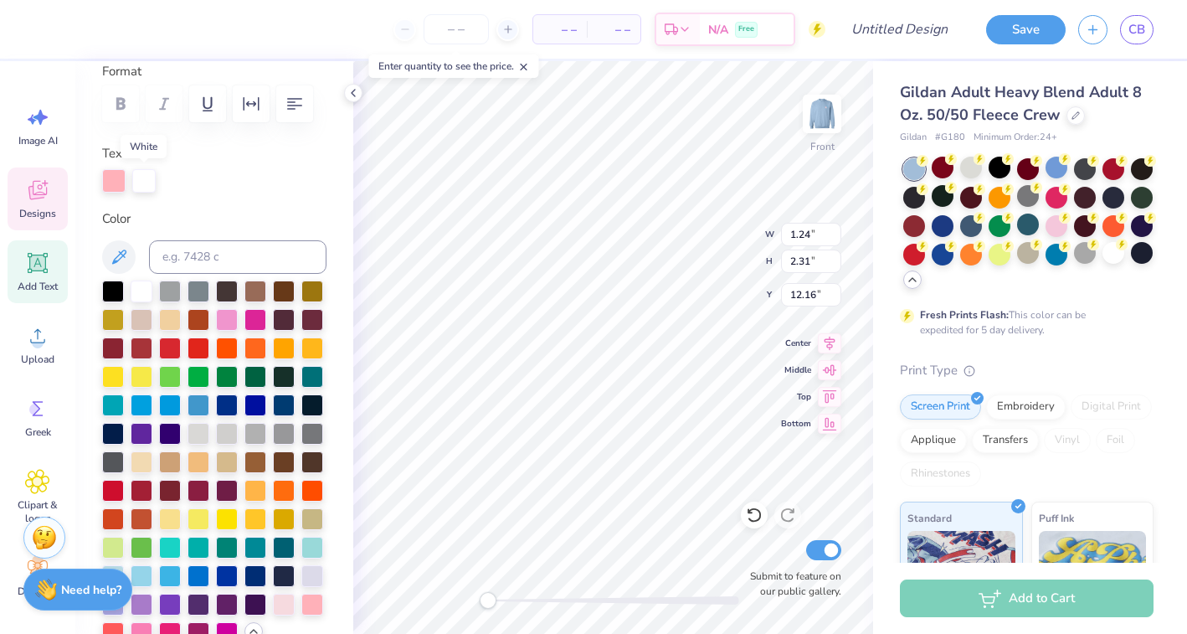
click at [142, 184] on div at bounding box center [143, 180] width 23 height 23
click at [280, 599] on div at bounding box center [284, 603] width 22 height 22
click at [147, 177] on div at bounding box center [143, 180] width 23 height 23
click at [316, 599] on div at bounding box center [312, 603] width 22 height 22
click at [146, 178] on div at bounding box center [143, 178] width 23 height 23
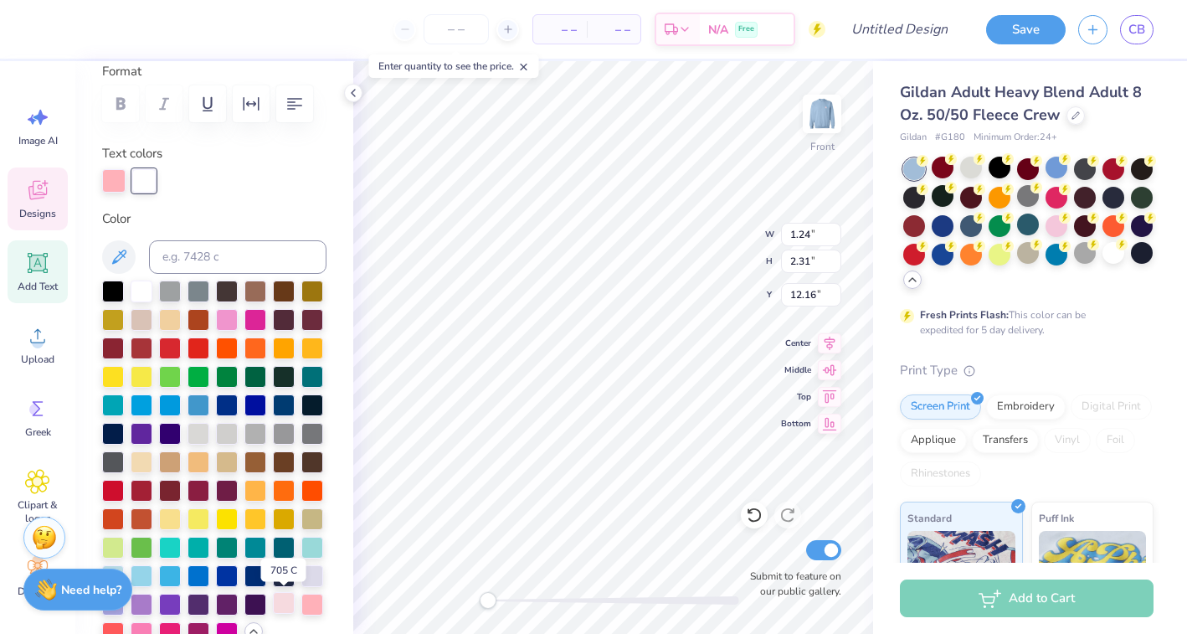
click at [289, 599] on div at bounding box center [284, 603] width 22 height 22
